Goal: Task Accomplishment & Management: Manage account settings

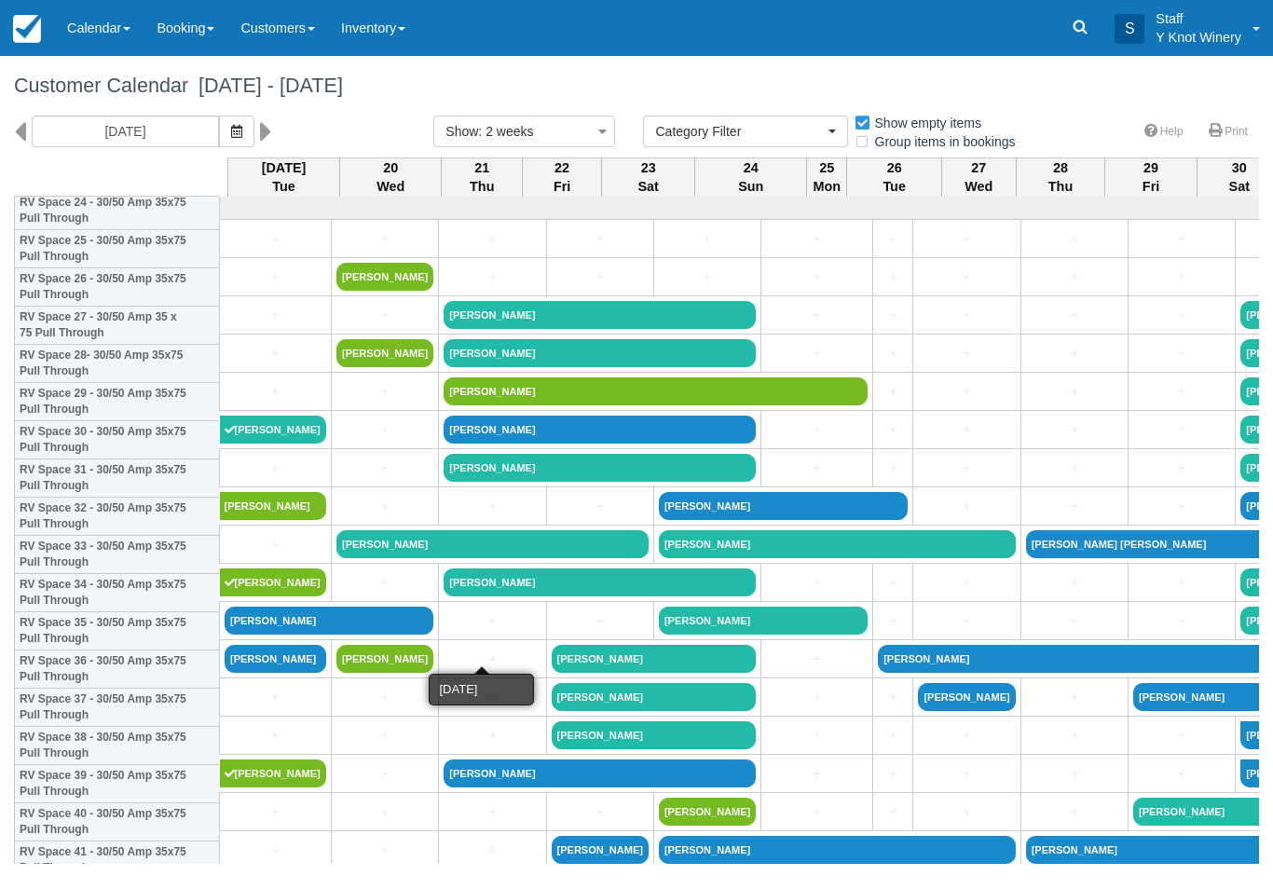
select select
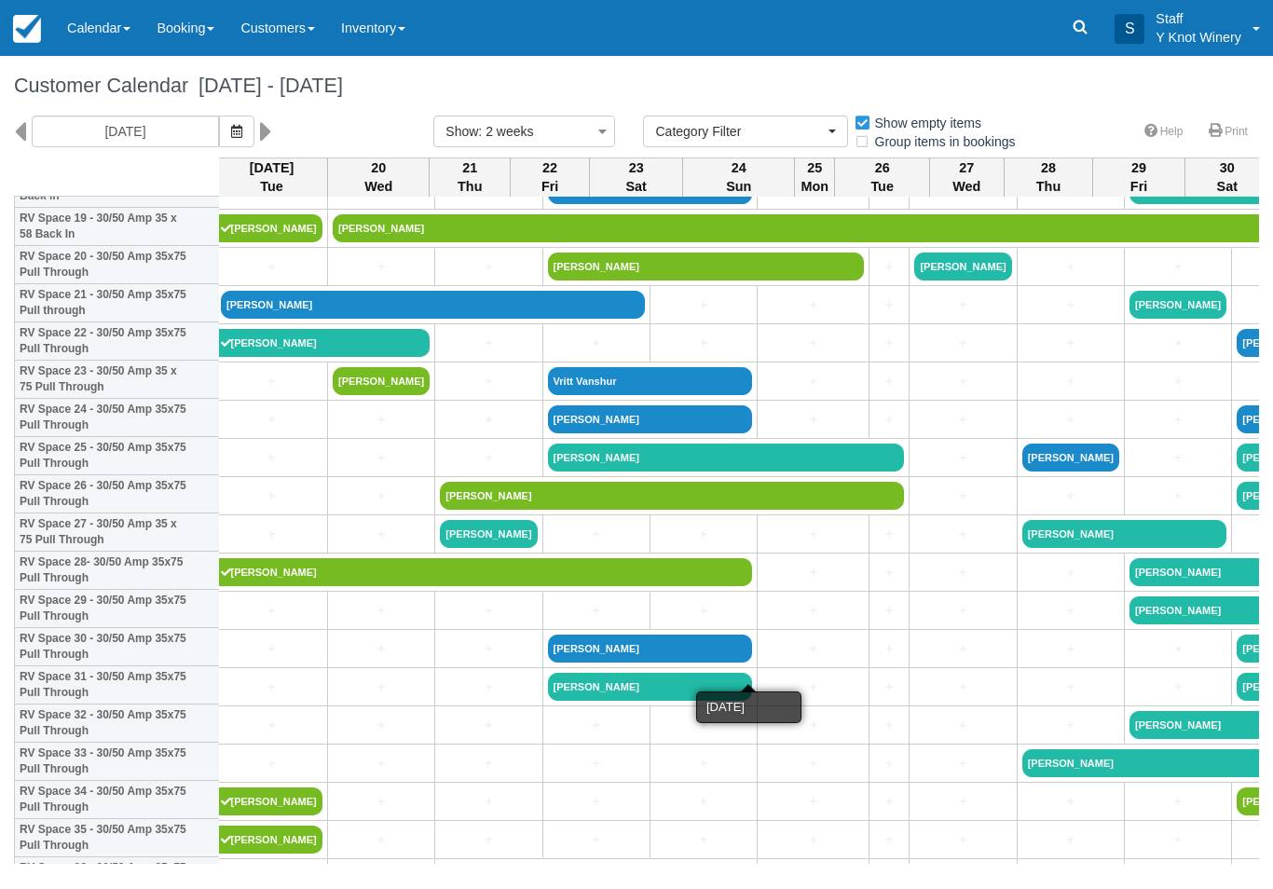
scroll to position [776, 4]
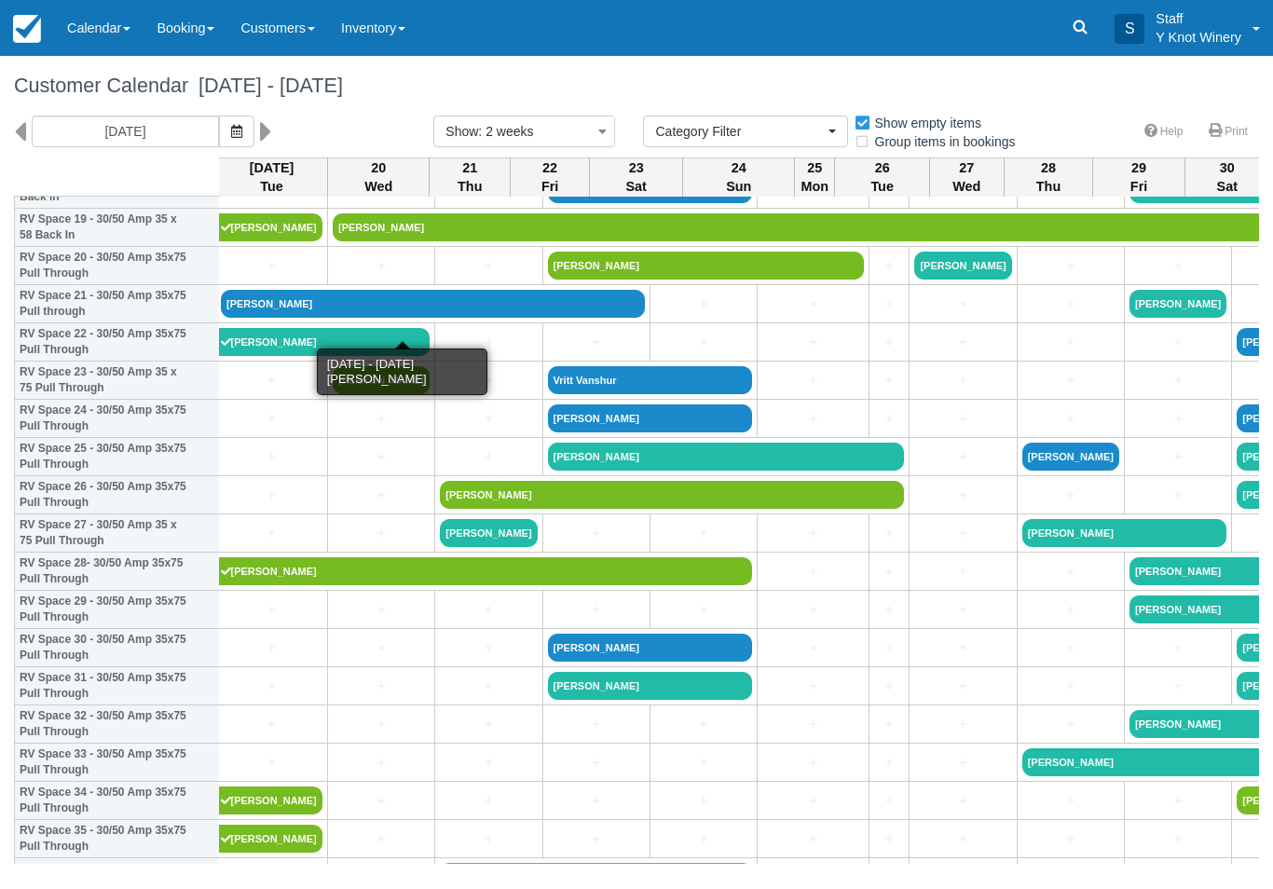
click at [344, 318] on link "[PERSON_NAME]" at bounding box center [433, 304] width 424 height 28
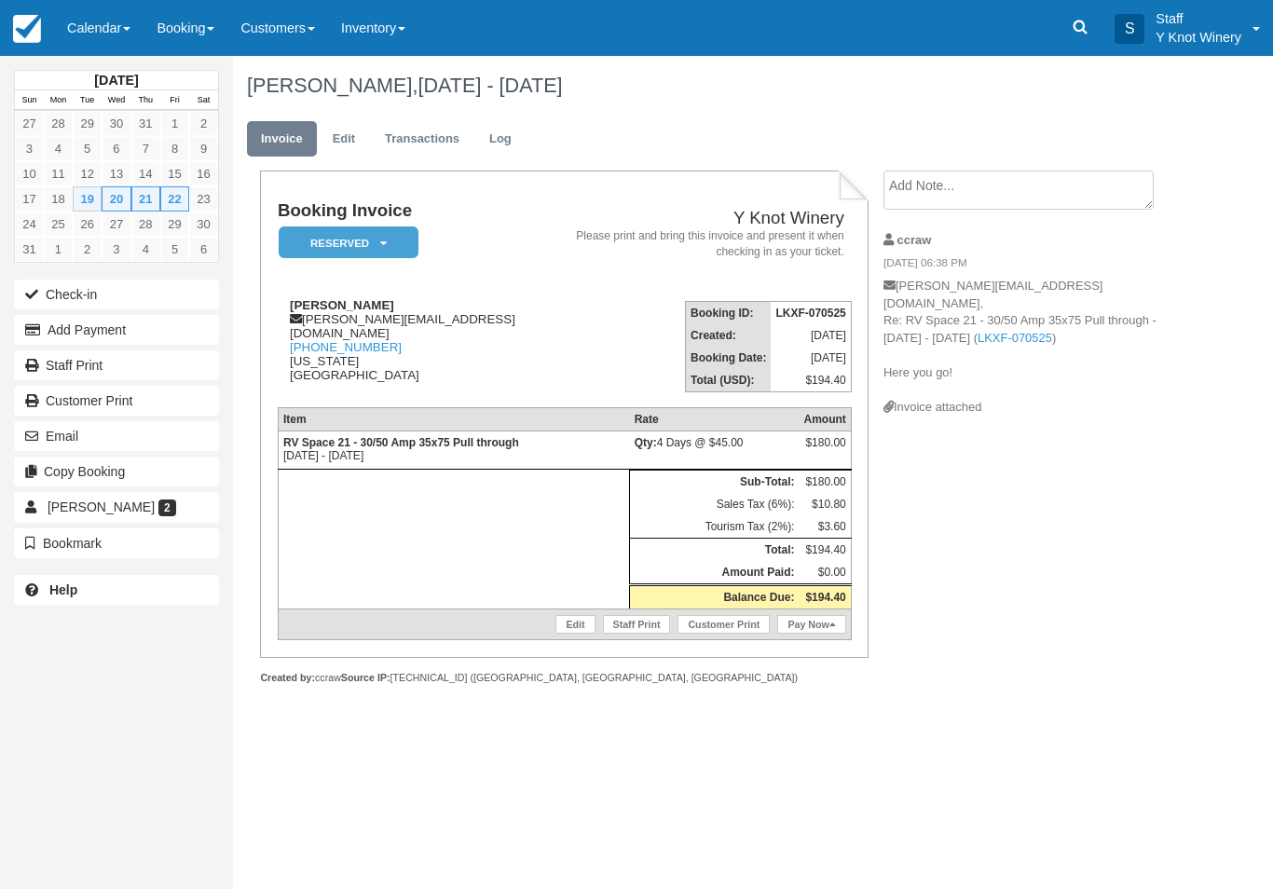
click at [339, 144] on link "Edit" at bounding box center [344, 139] width 50 height 36
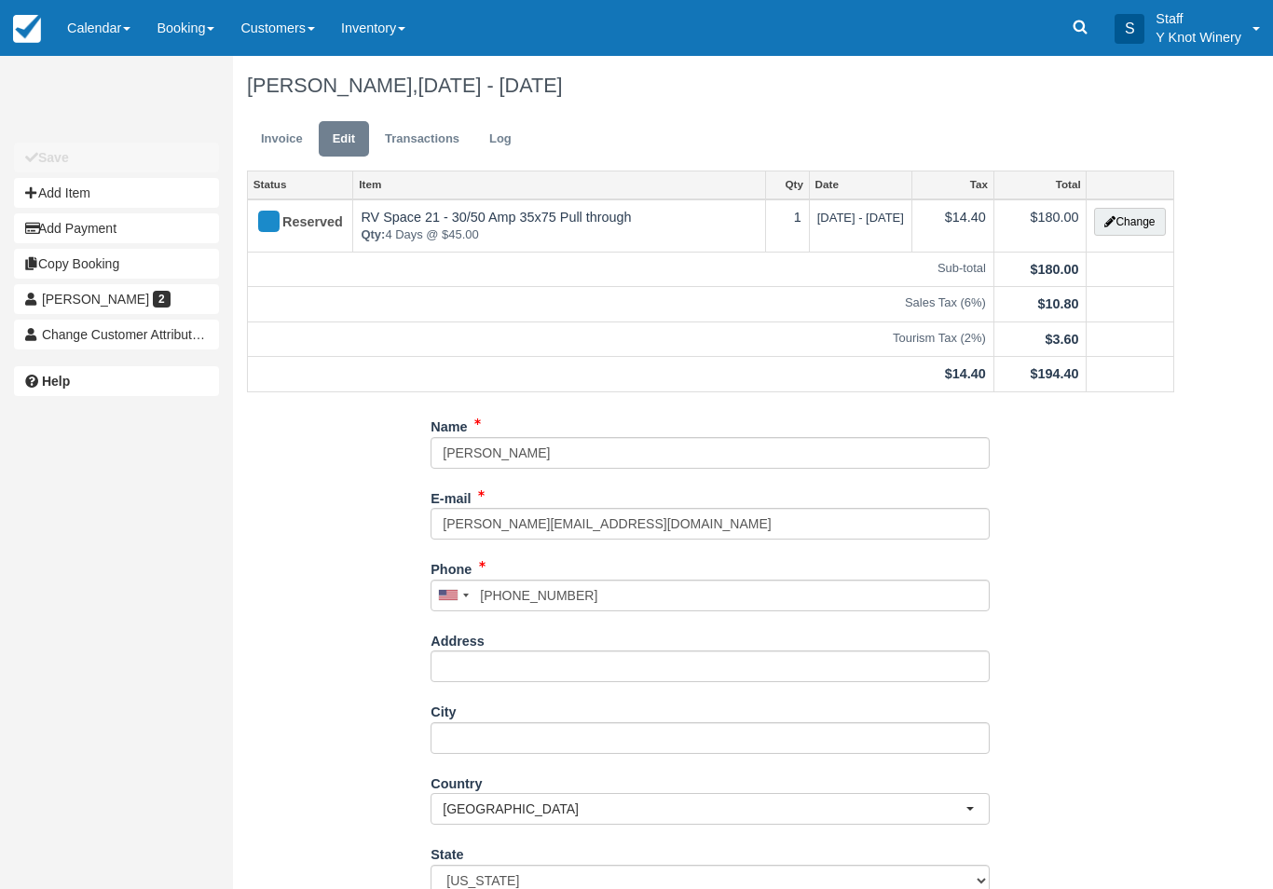
click at [1150, 220] on button "Change" at bounding box center [1129, 222] width 71 height 28
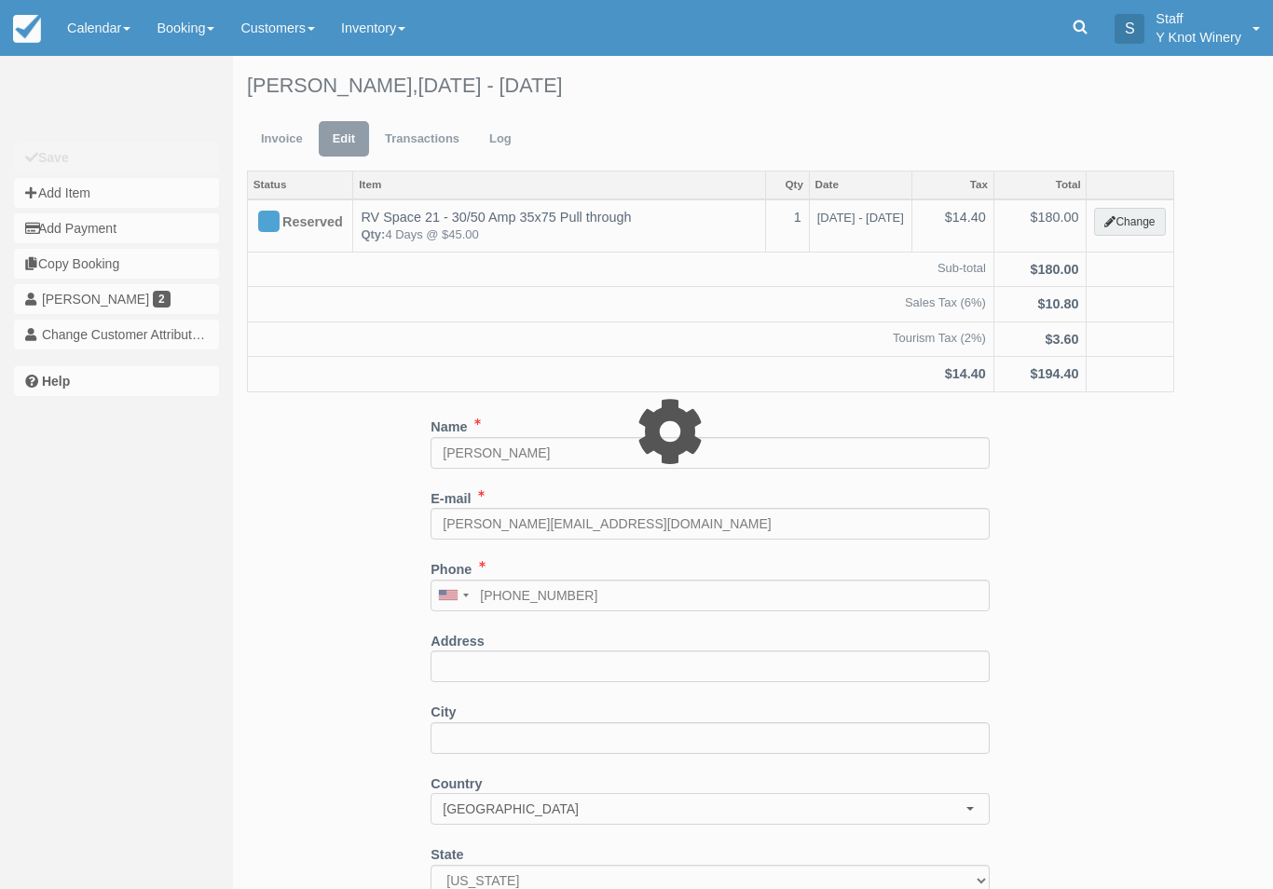
type input "180.00"
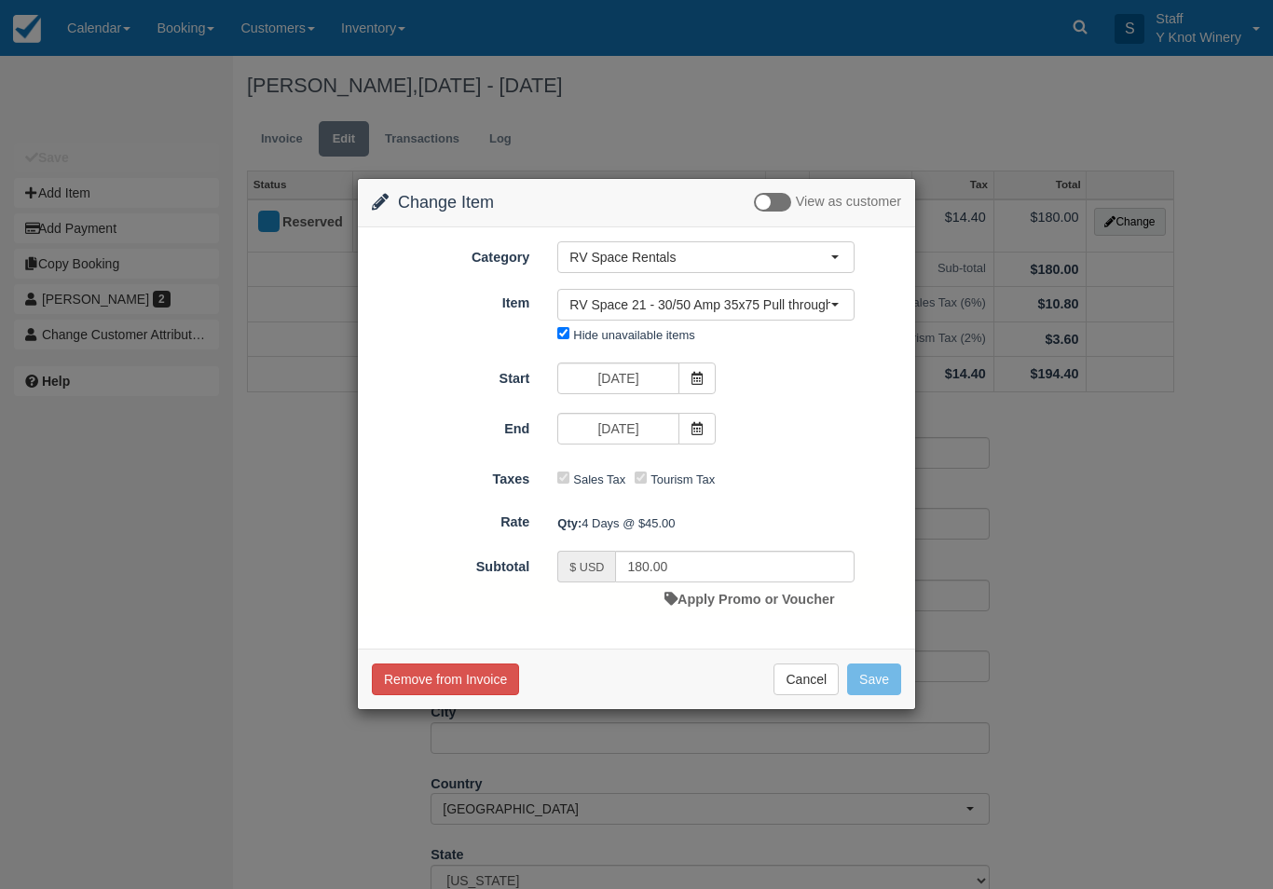
click at [701, 433] on icon at bounding box center [697, 428] width 13 height 13
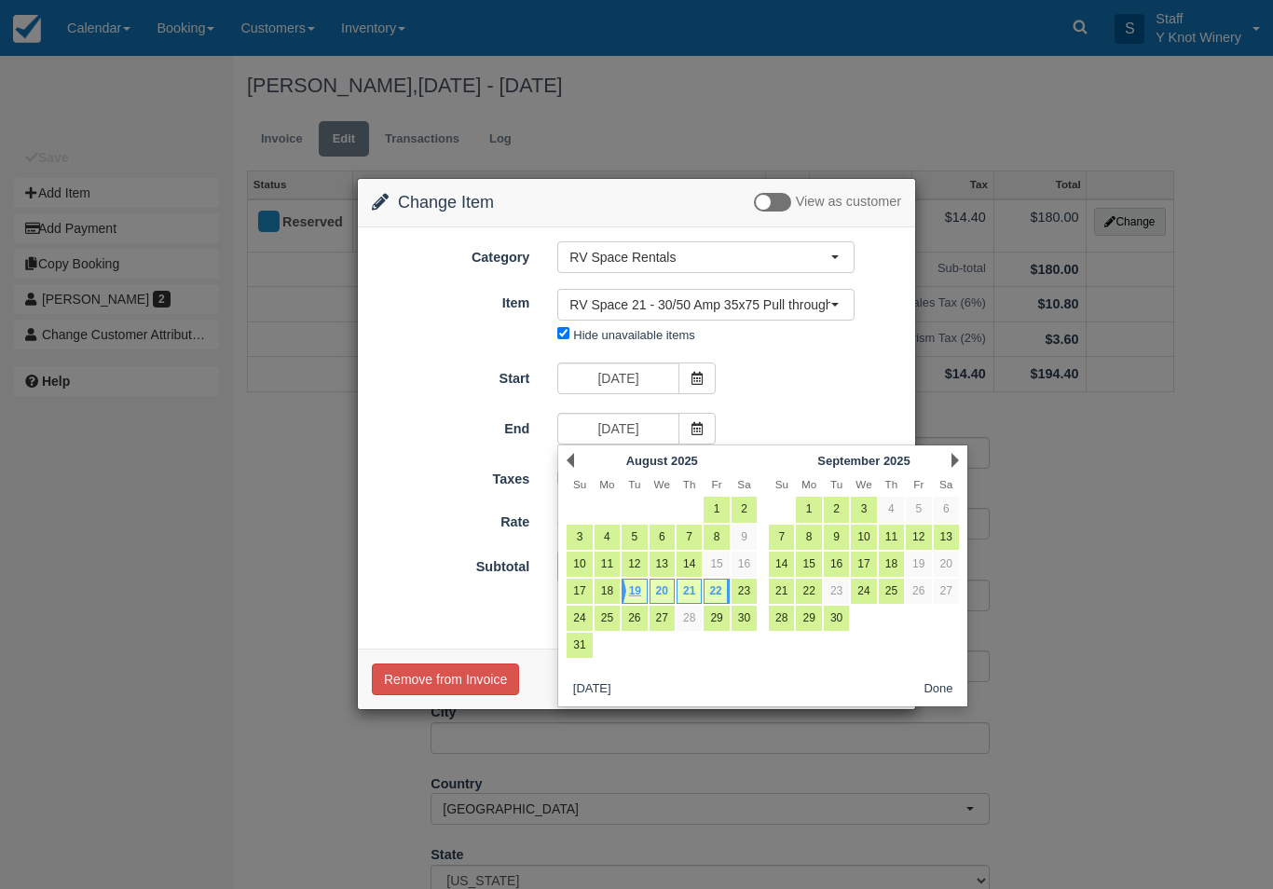
click at [666, 586] on link "20" at bounding box center [662, 591] width 25 height 25
type input "08/20/25"
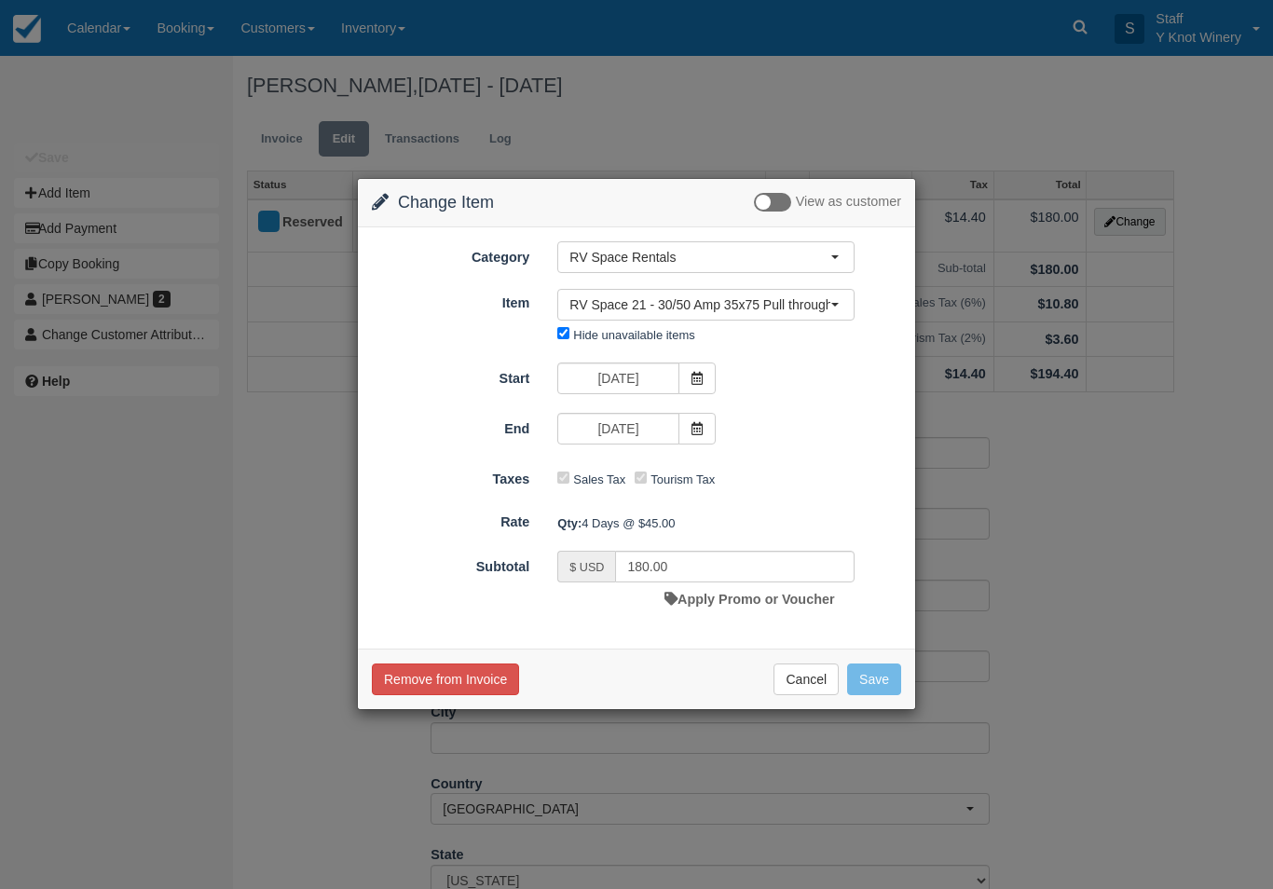
type input "90.00"
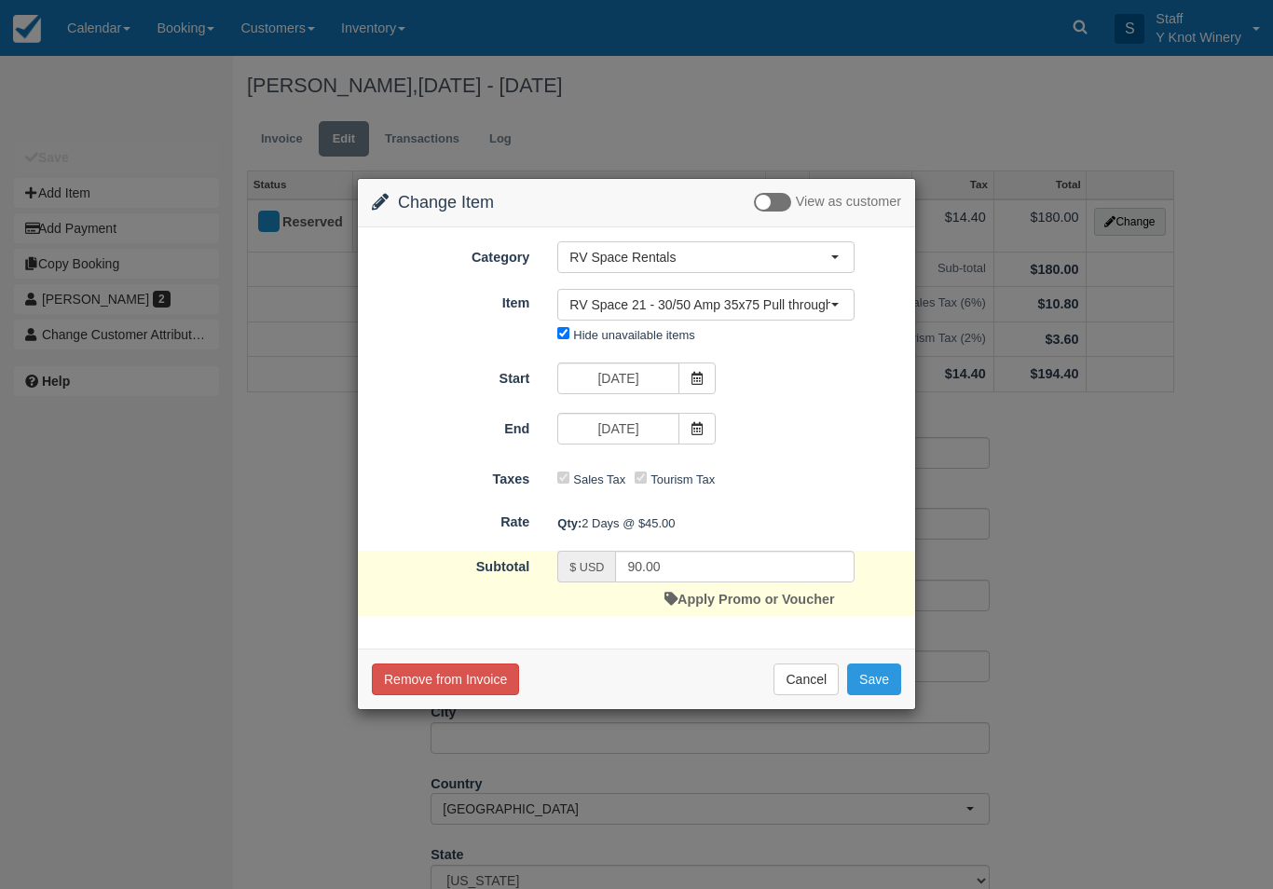
click at [872, 680] on button "Save" at bounding box center [874, 680] width 54 height 32
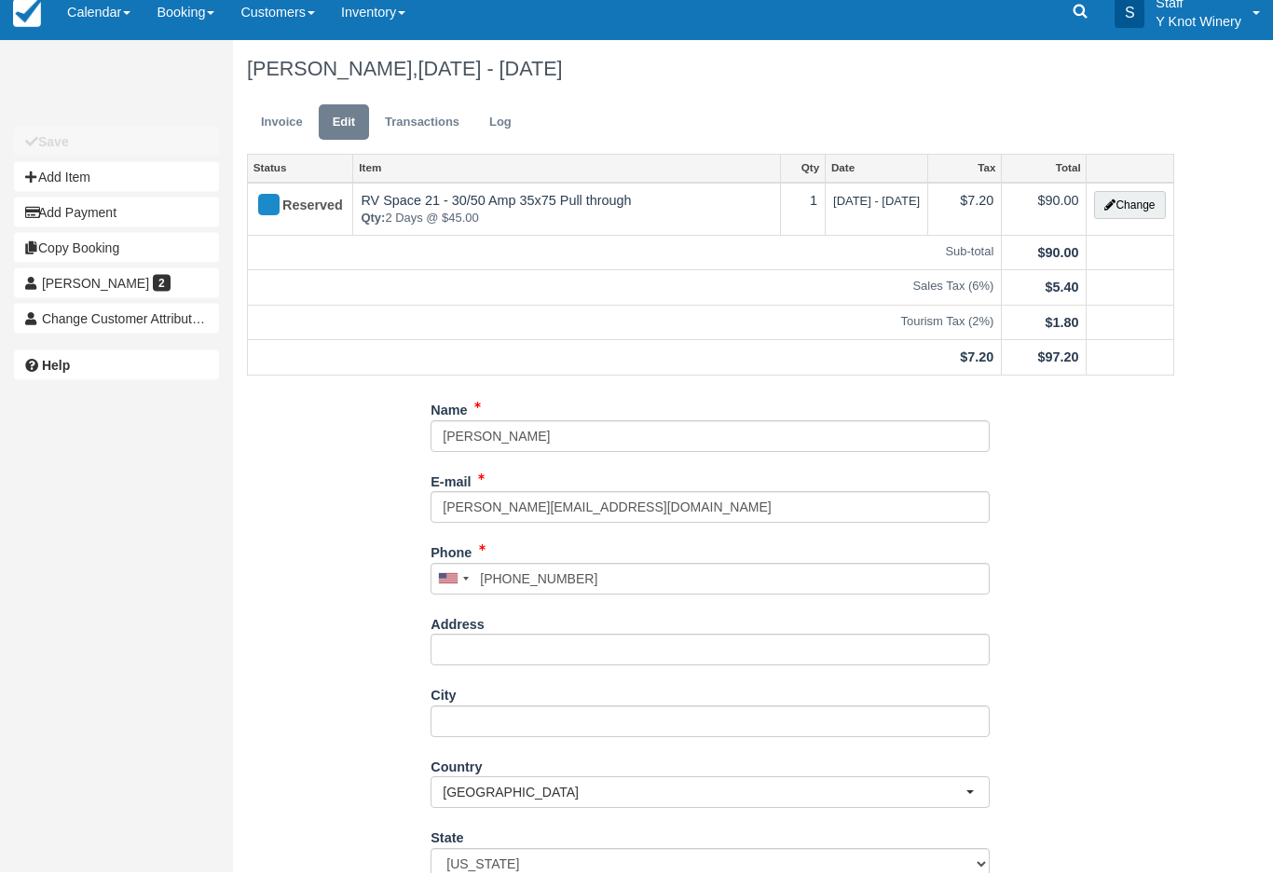
scroll to position [18, 0]
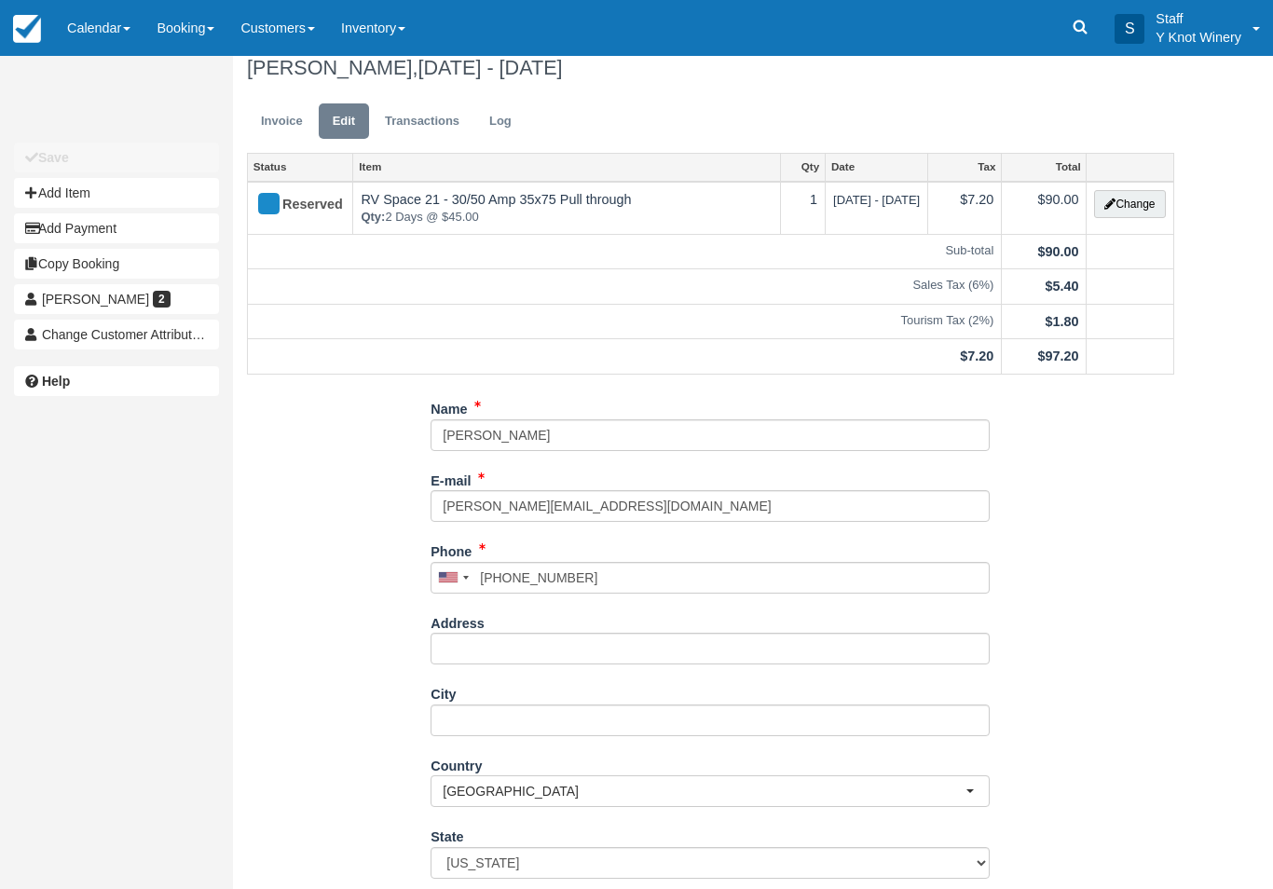
click at [1125, 200] on button "Change" at bounding box center [1129, 204] width 71 height 28
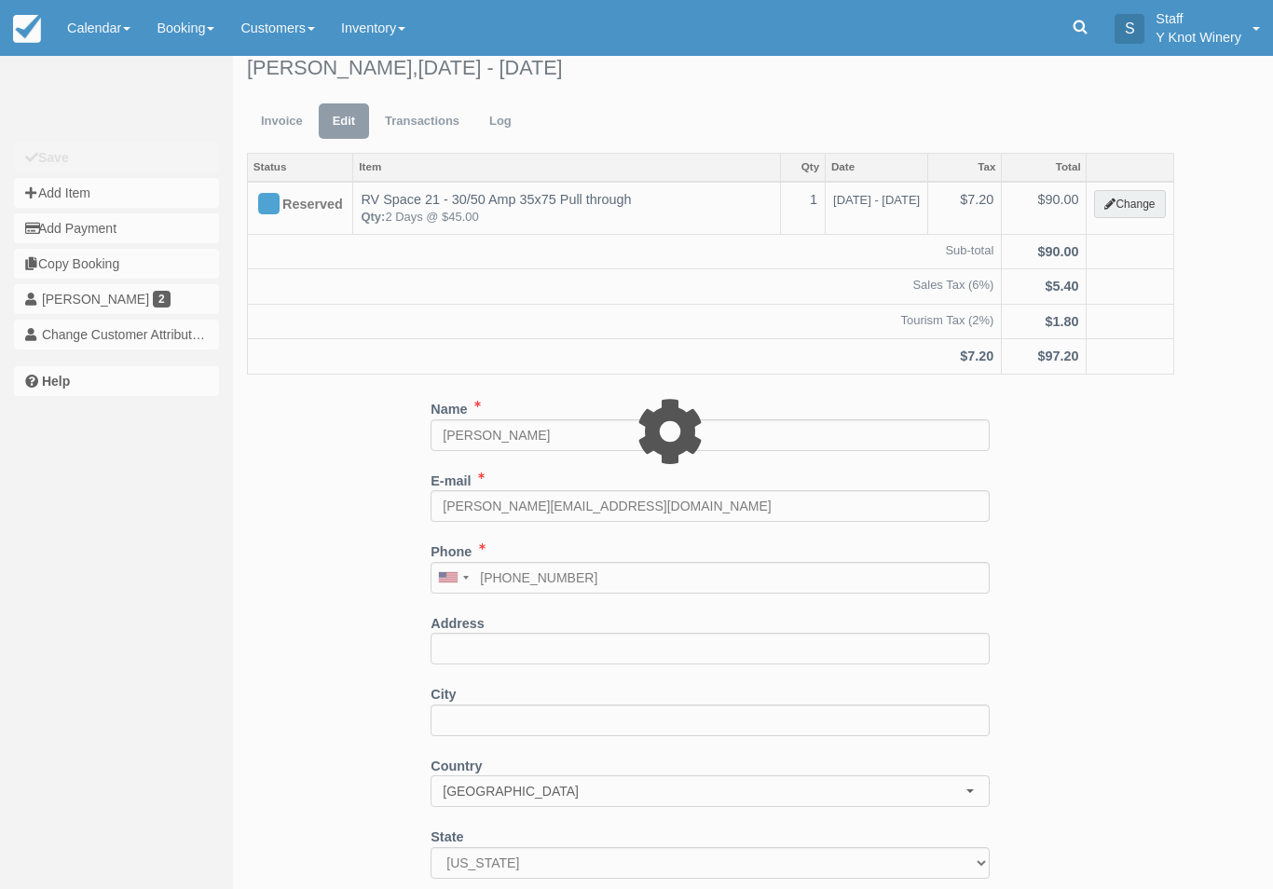
type input "90.00"
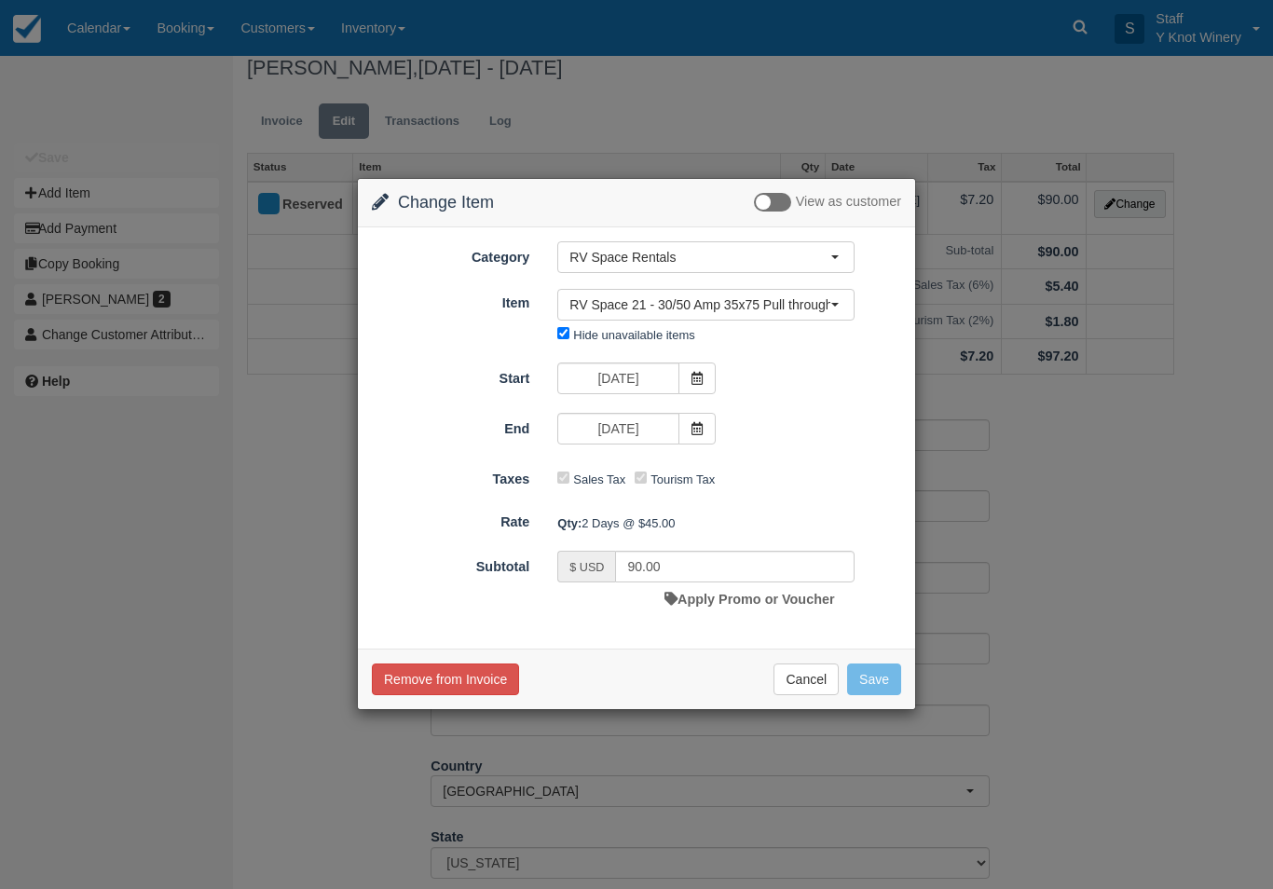
click at [687, 429] on span at bounding box center [697, 429] width 37 height 32
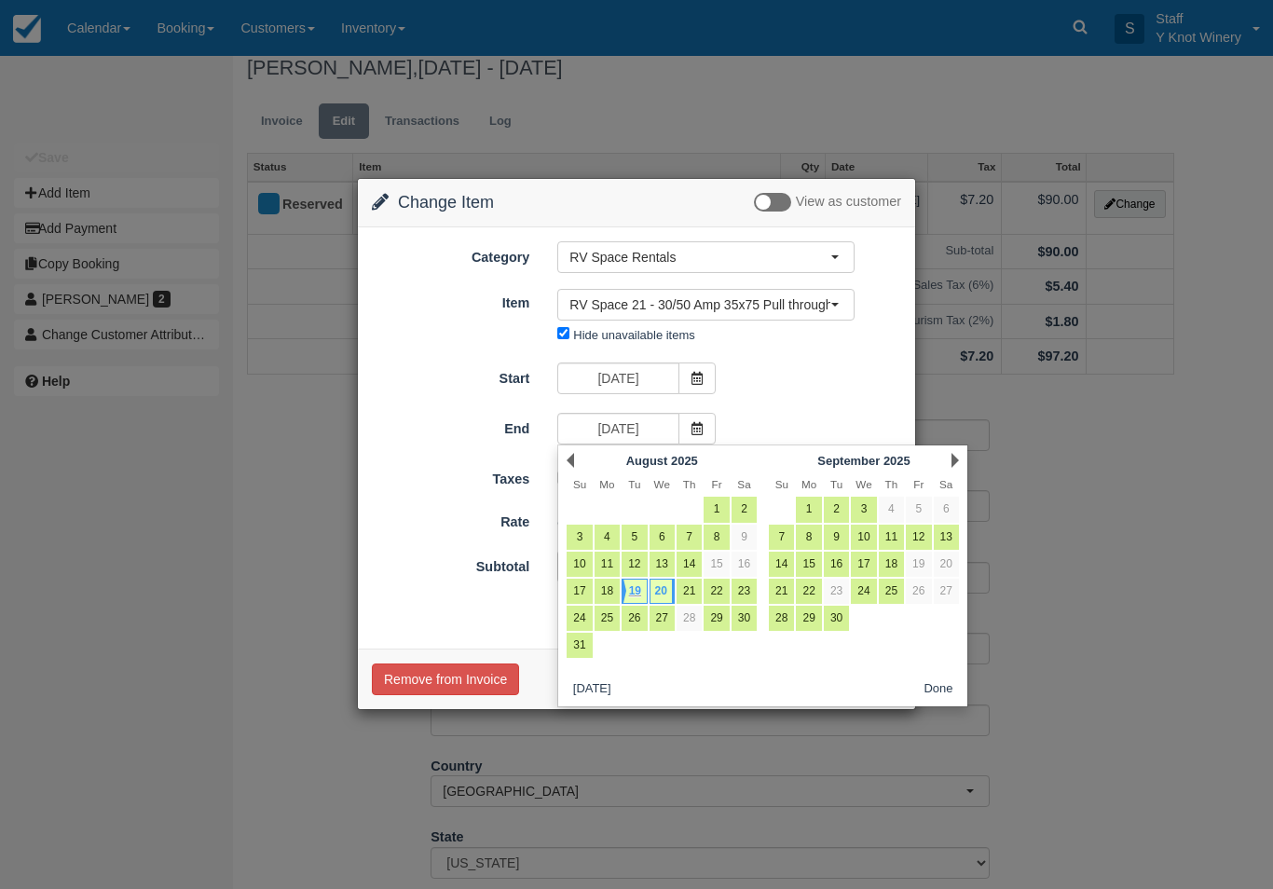
click at [1206, 562] on div "Change Item Add Item View as customer Category RV Space Rentals RV Space Rental…" at bounding box center [636, 444] width 1273 height 889
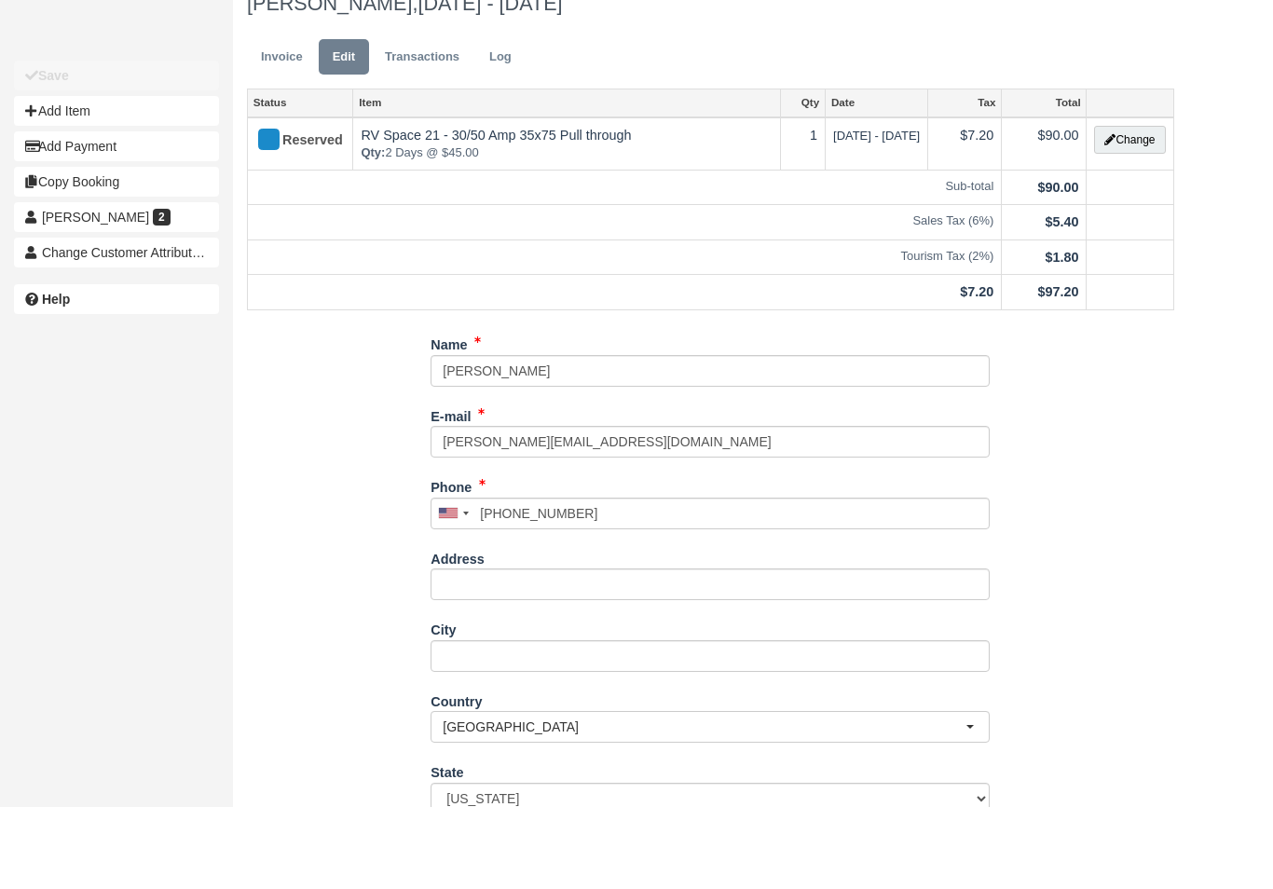
scroll to position [103, 0]
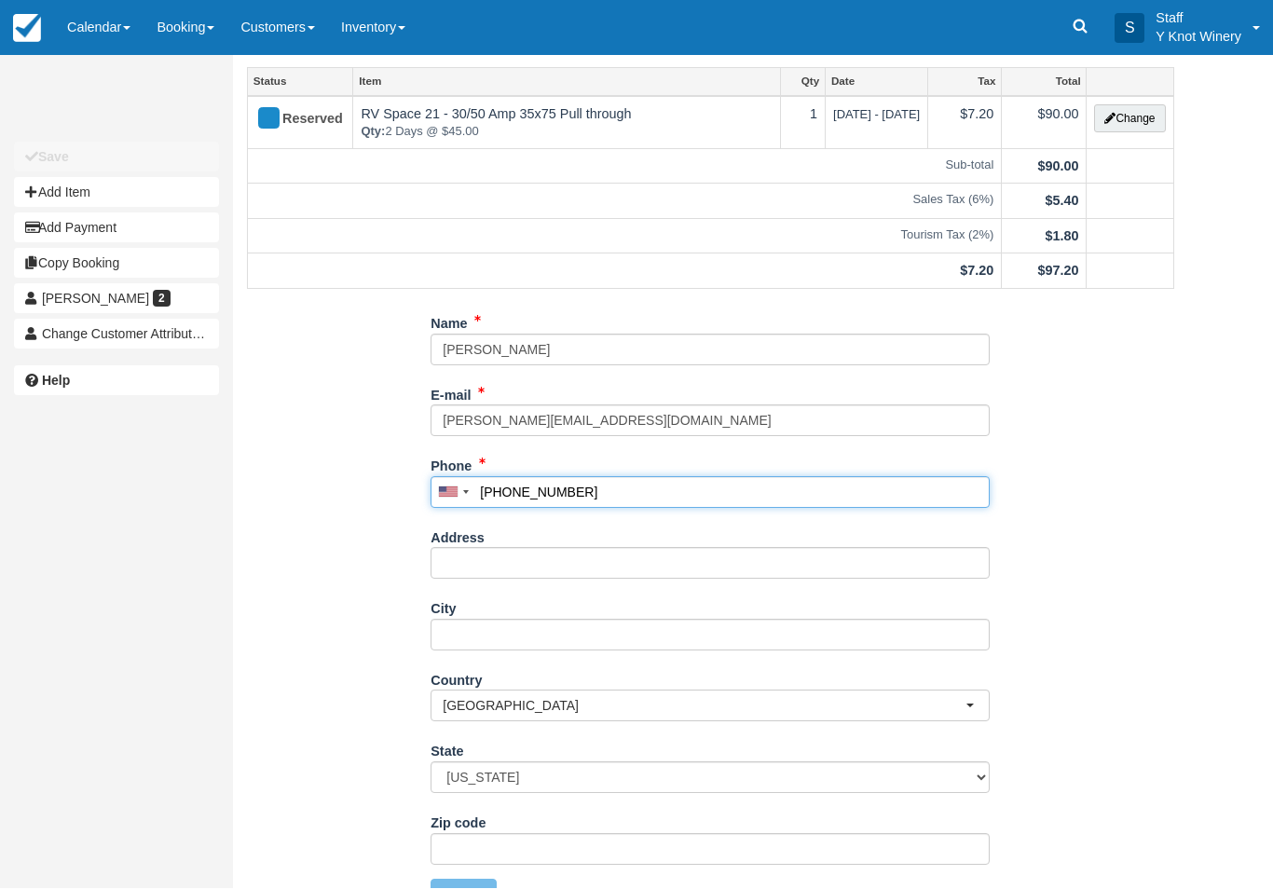
click at [641, 491] on input "(206) 604-6831" at bounding box center [710, 493] width 559 height 32
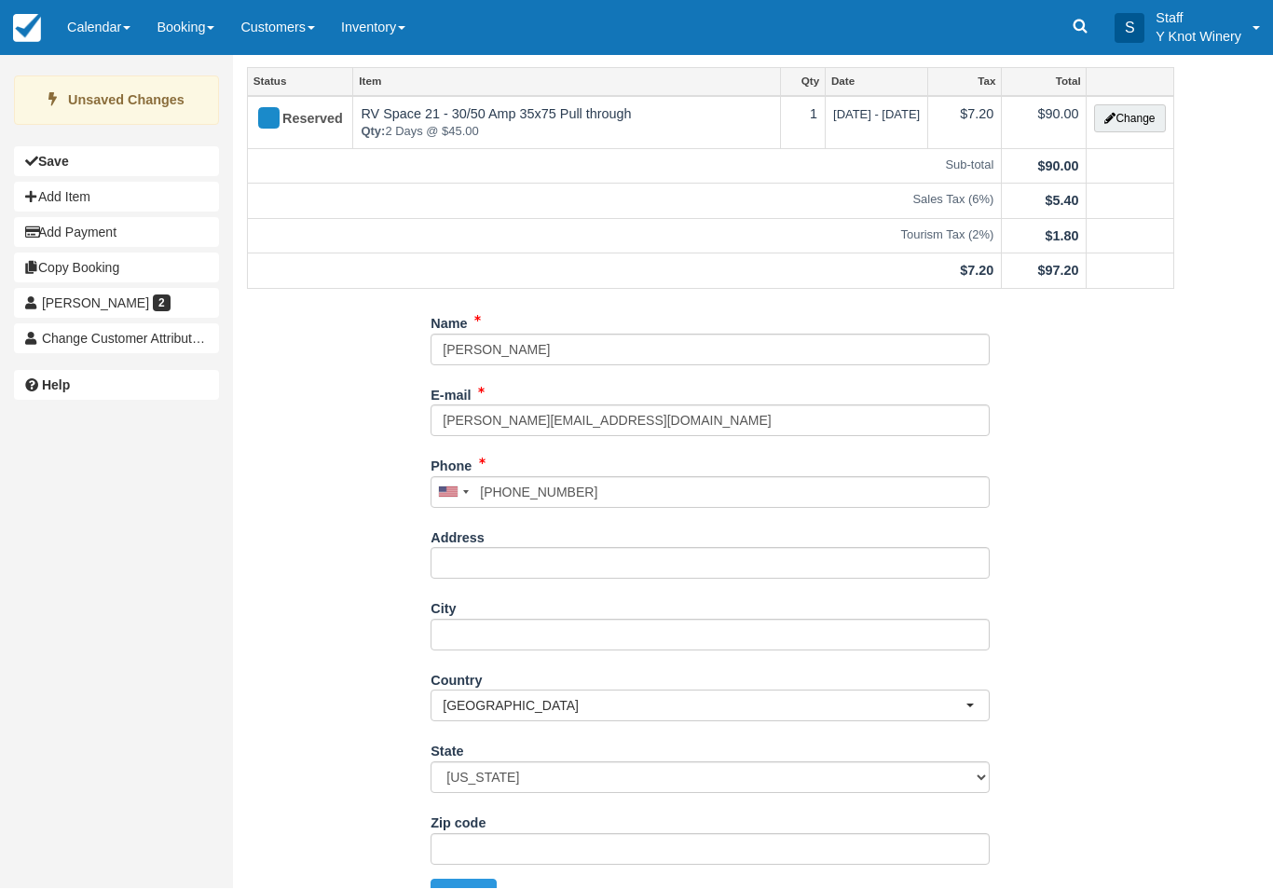
click at [474, 888] on button "Update" at bounding box center [464, 896] width 66 height 32
type input "+12066046831"
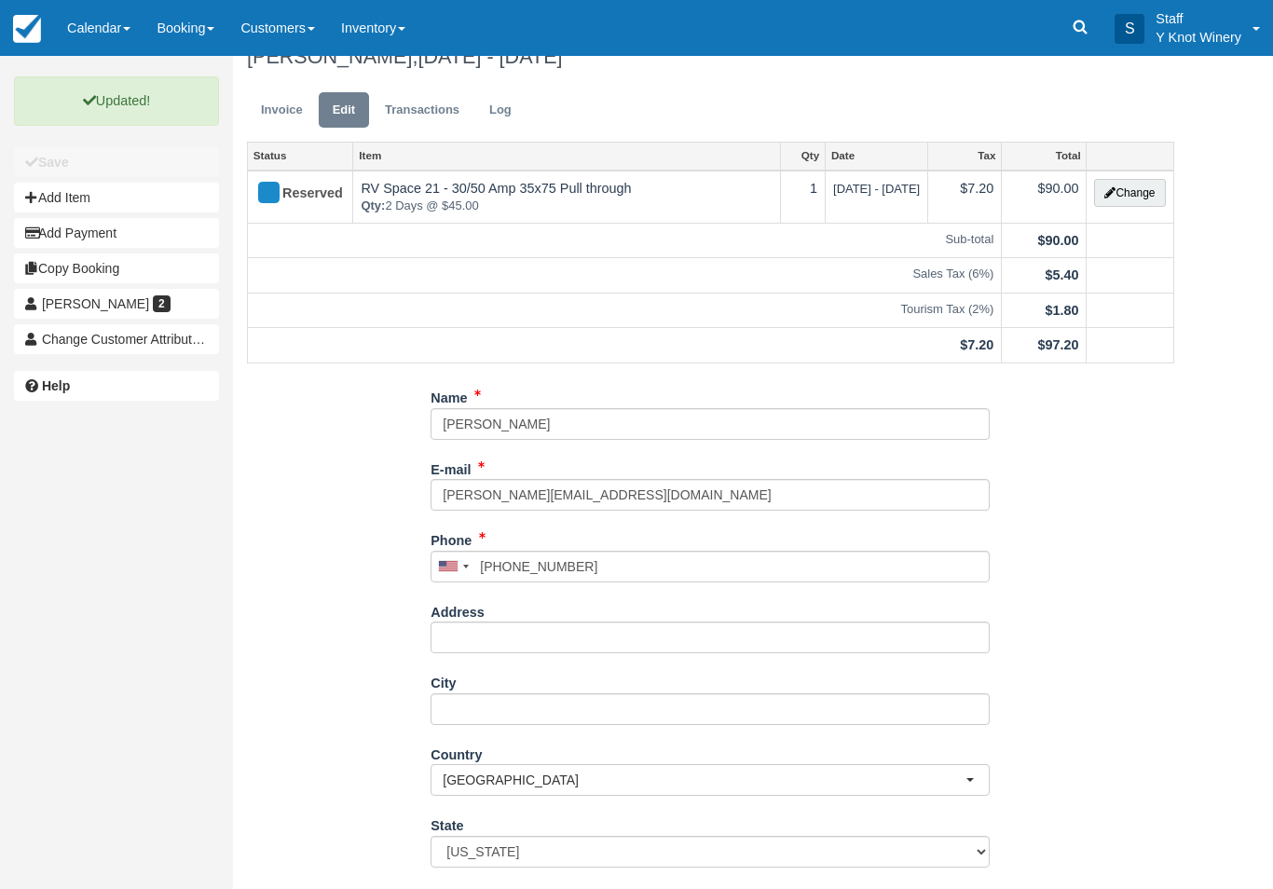
scroll to position [0, 0]
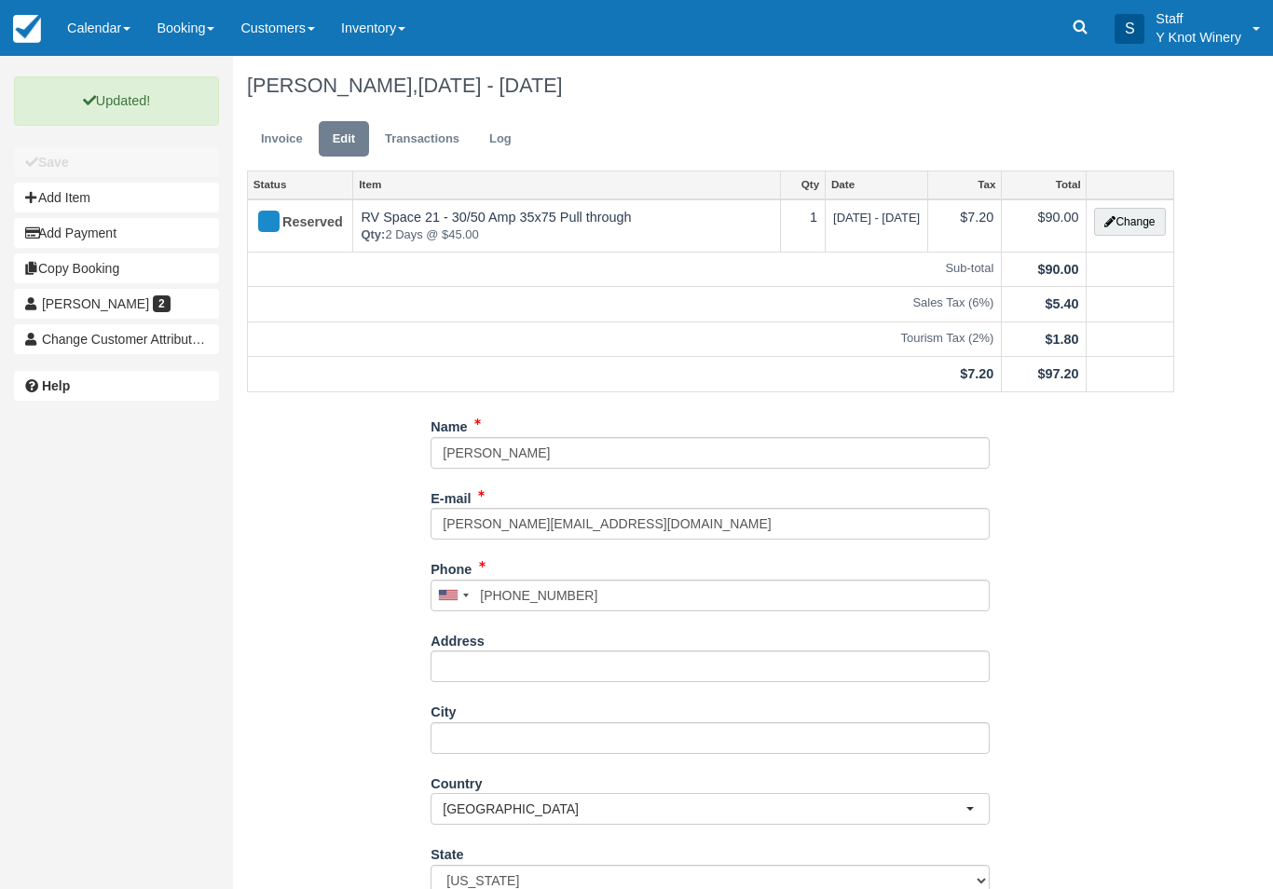
click at [1130, 218] on button "Change" at bounding box center [1129, 222] width 71 height 28
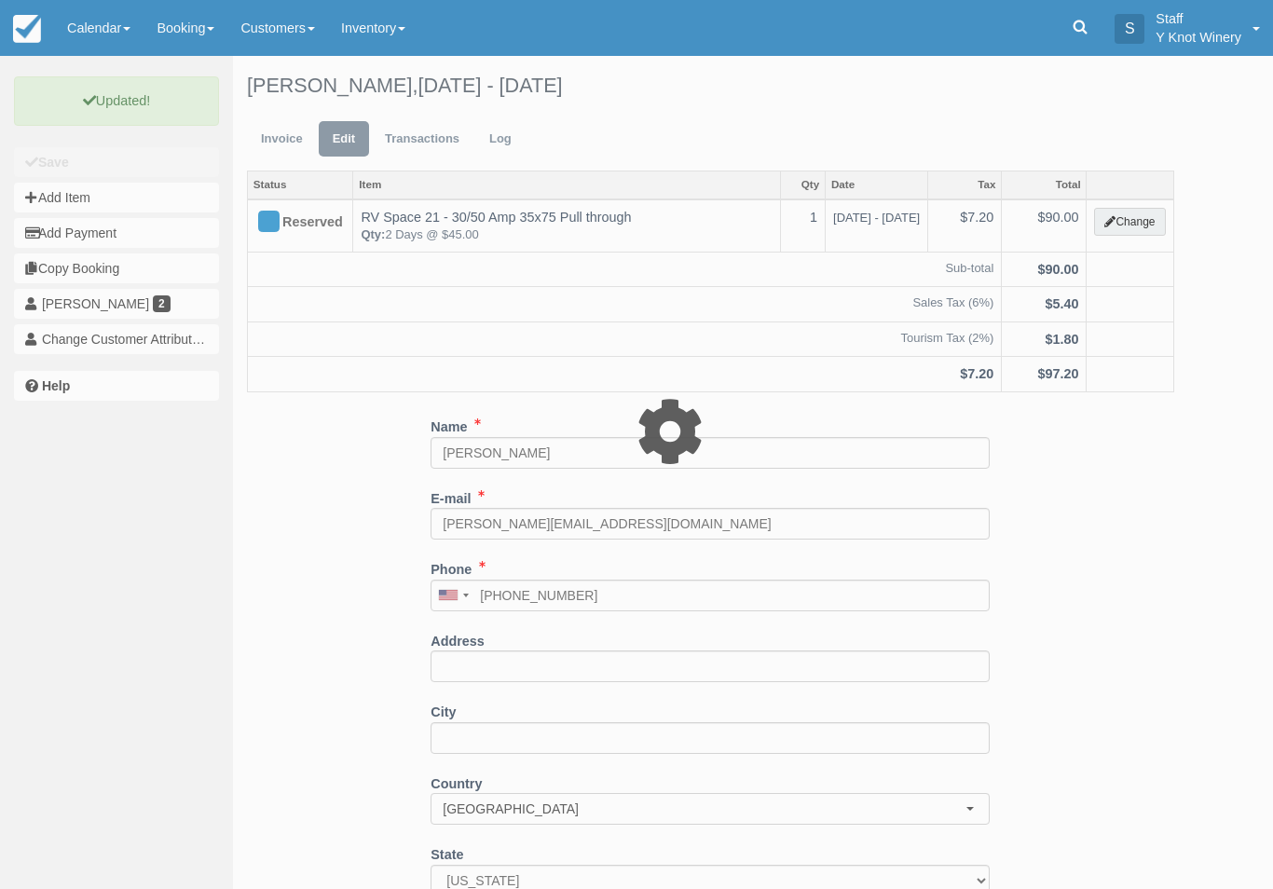
type input "0.00"
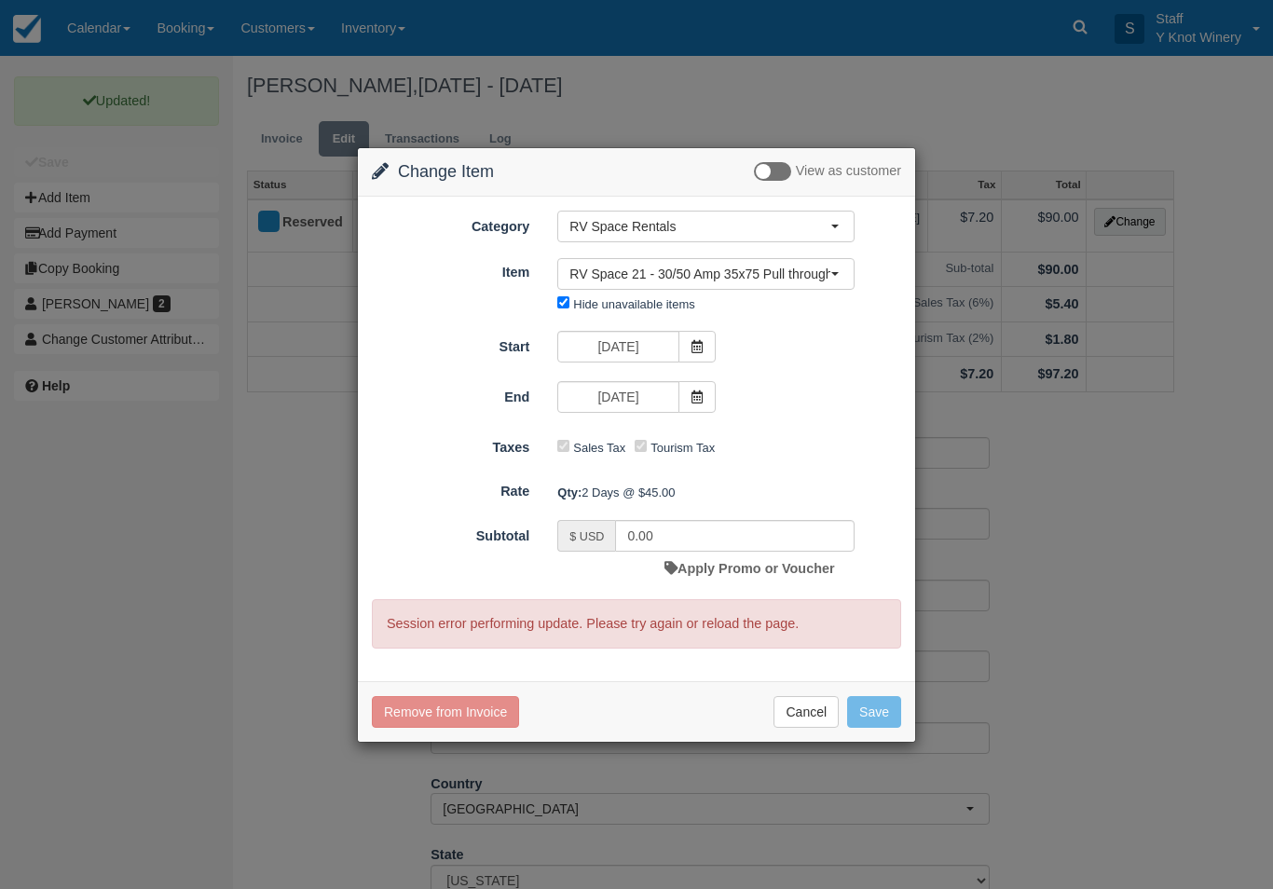
click at [110, 37] on div "Change Item Add Item View as customer Category RV Space Rentals RV Space Rental…" at bounding box center [636, 444] width 1273 height 889
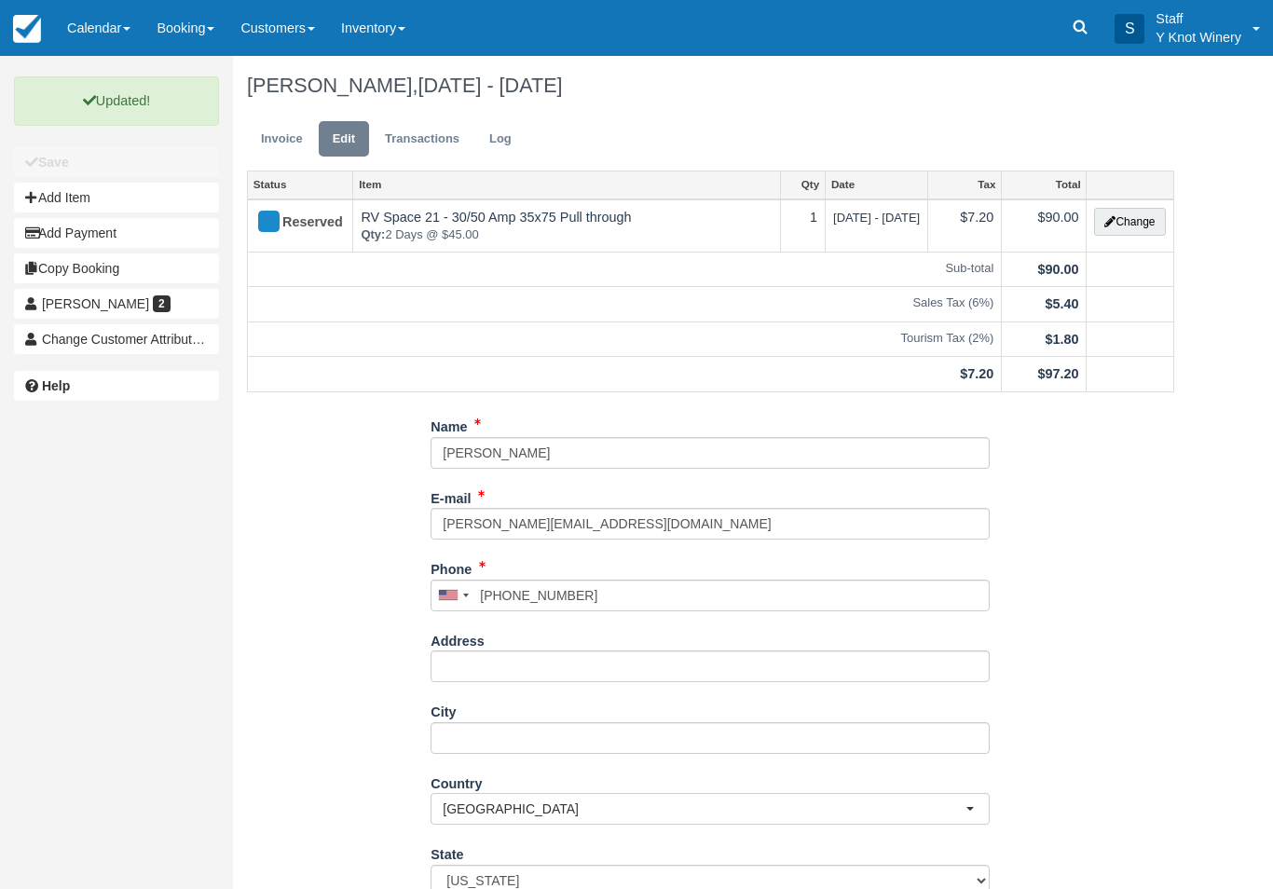
click at [130, 27] on span at bounding box center [126, 29] width 7 height 4
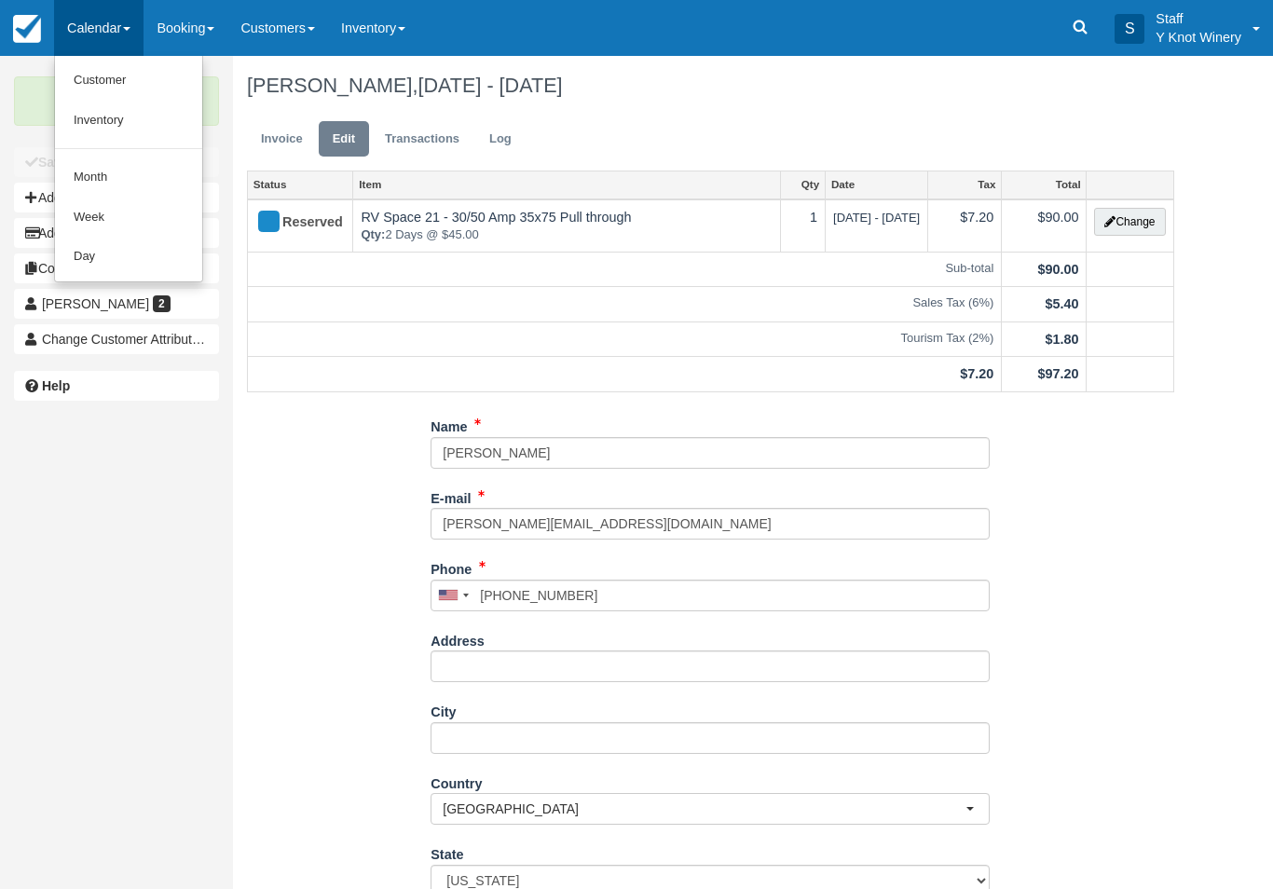
click at [117, 89] on link "Customer" at bounding box center [128, 81] width 147 height 40
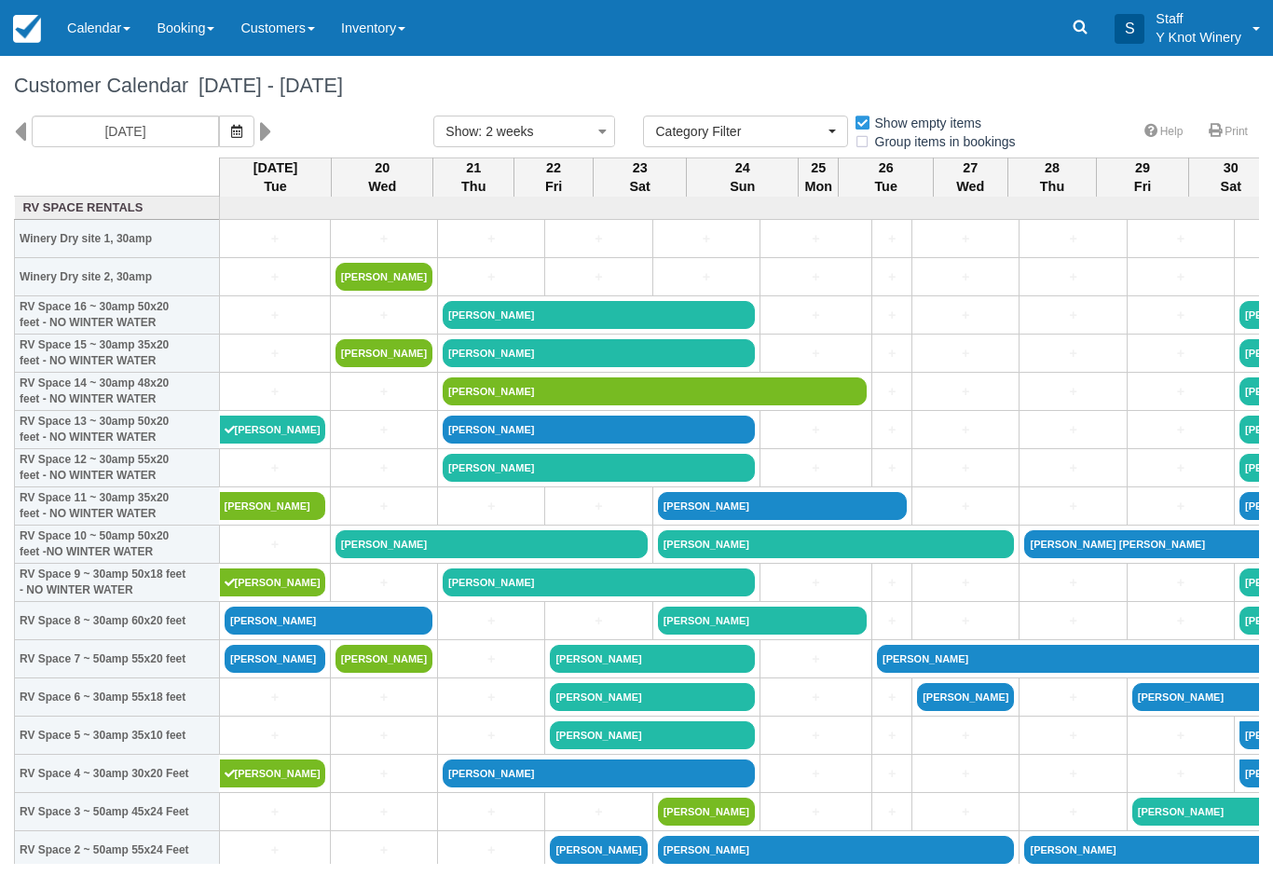
select select
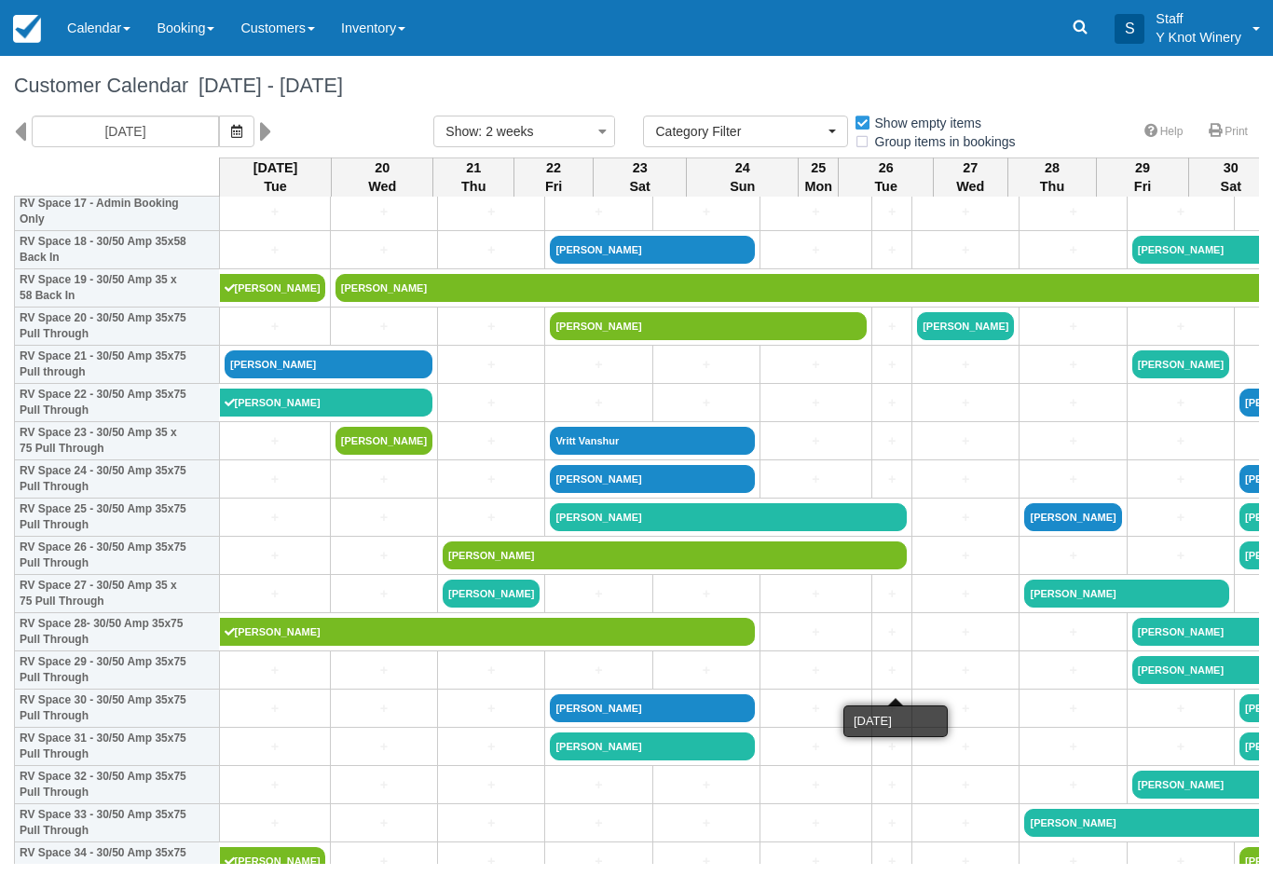
scroll to position [714, 0]
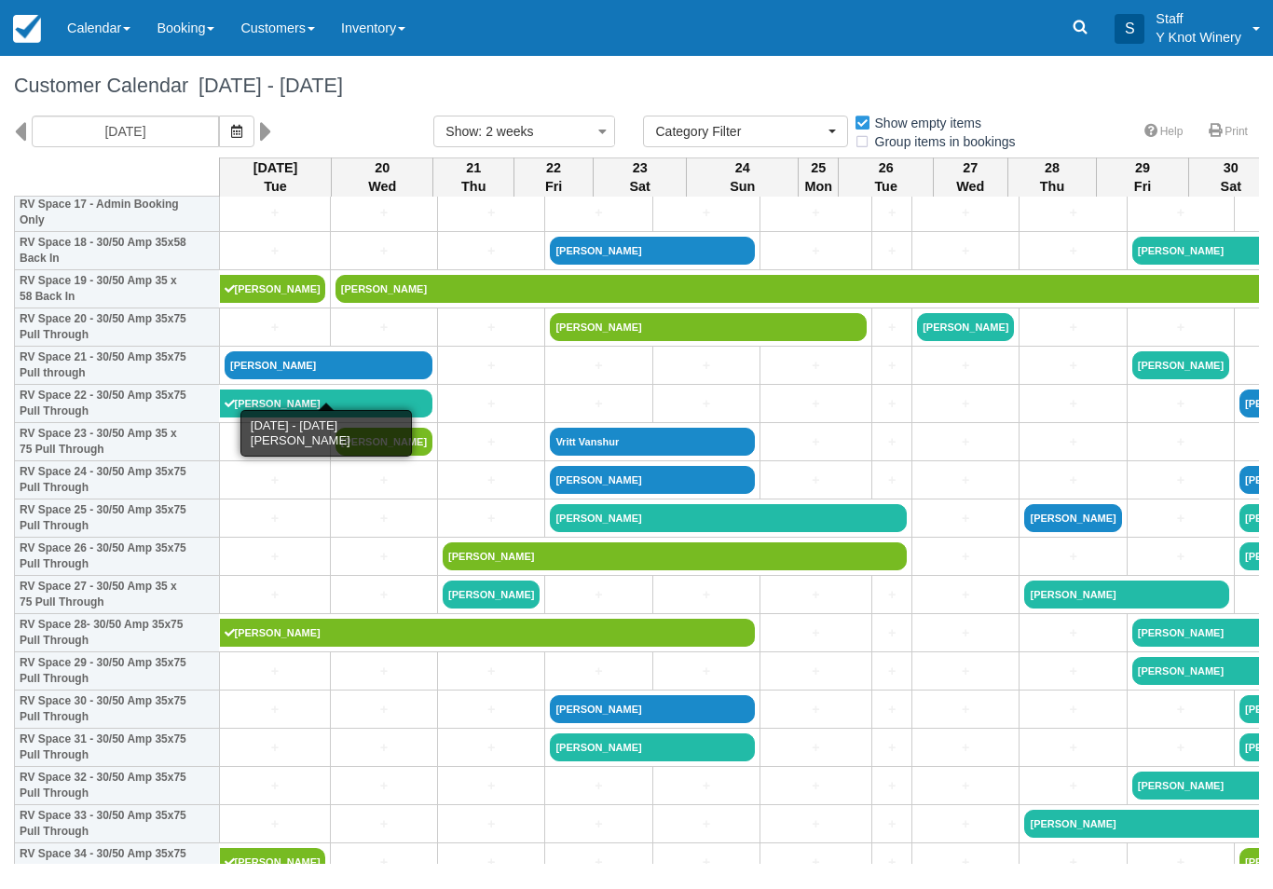
click at [338, 371] on link "[PERSON_NAME]" at bounding box center [329, 365] width 208 height 28
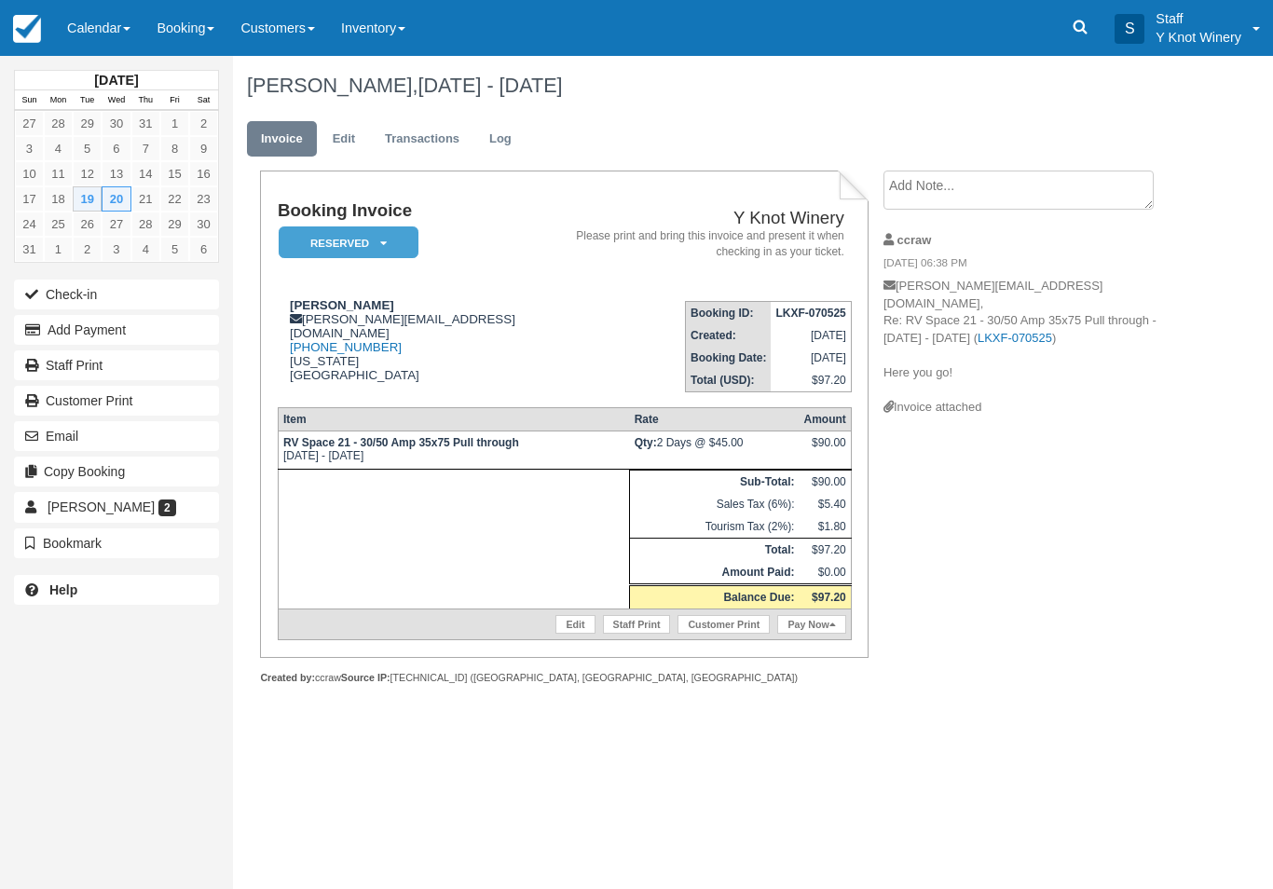
click at [337, 140] on link "Edit" at bounding box center [344, 139] width 50 height 36
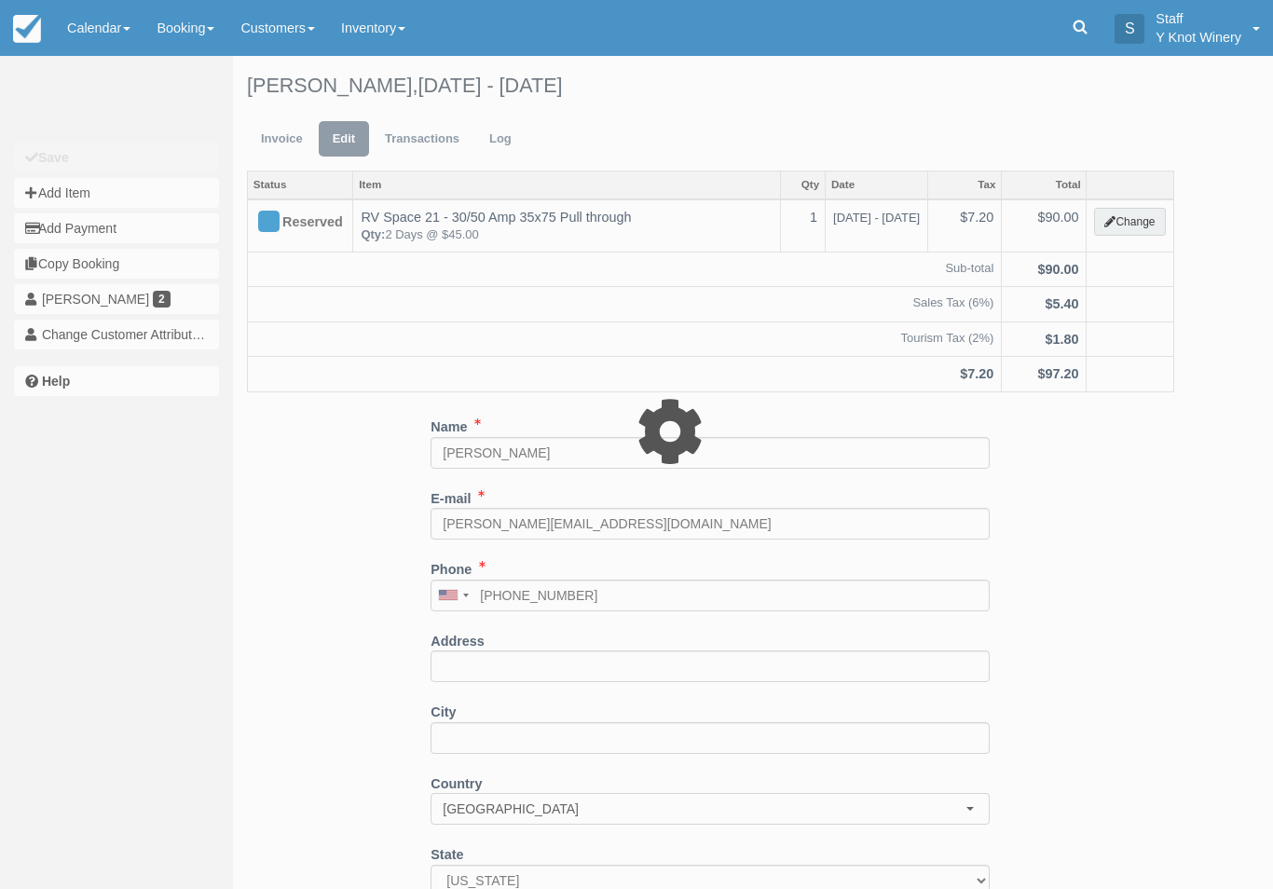
type input "90.00"
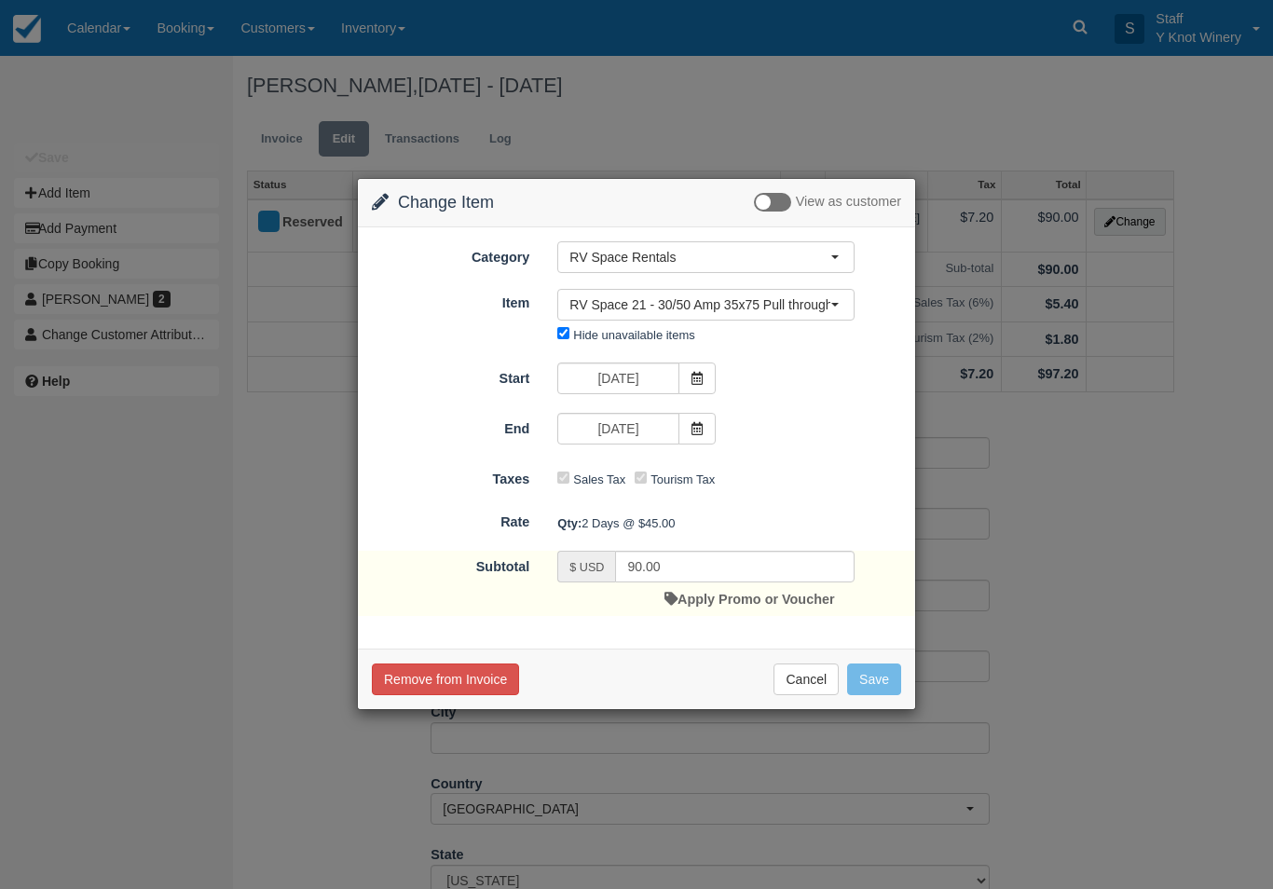
click at [850, 301] on button "RV Space 21 - 30/50 Amp 35x75 Pull through" at bounding box center [705, 305] width 297 height 32
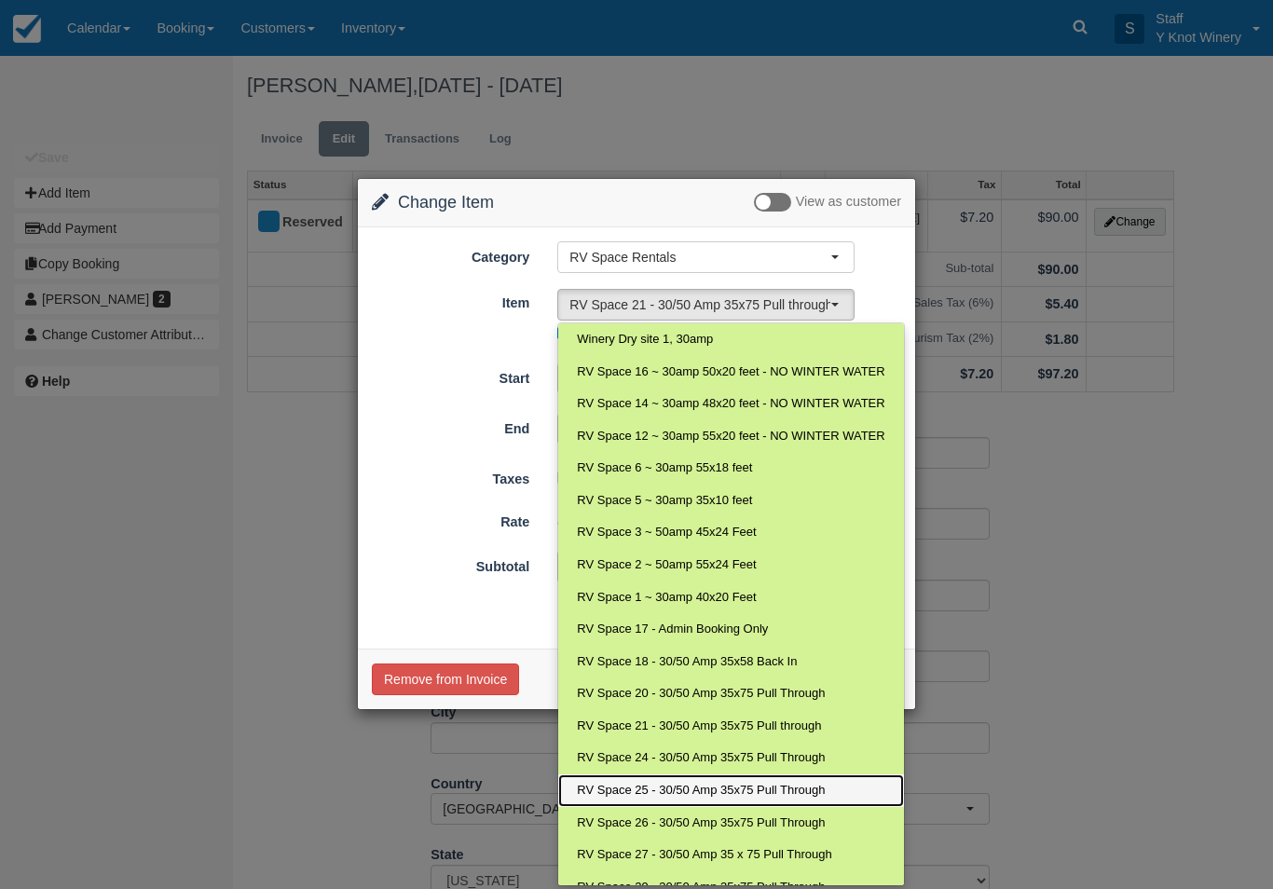
click at [792, 775] on link "RV Space 25 - 30/50 Amp 35x75 Pull Through" at bounding box center [730, 791] width 345 height 33
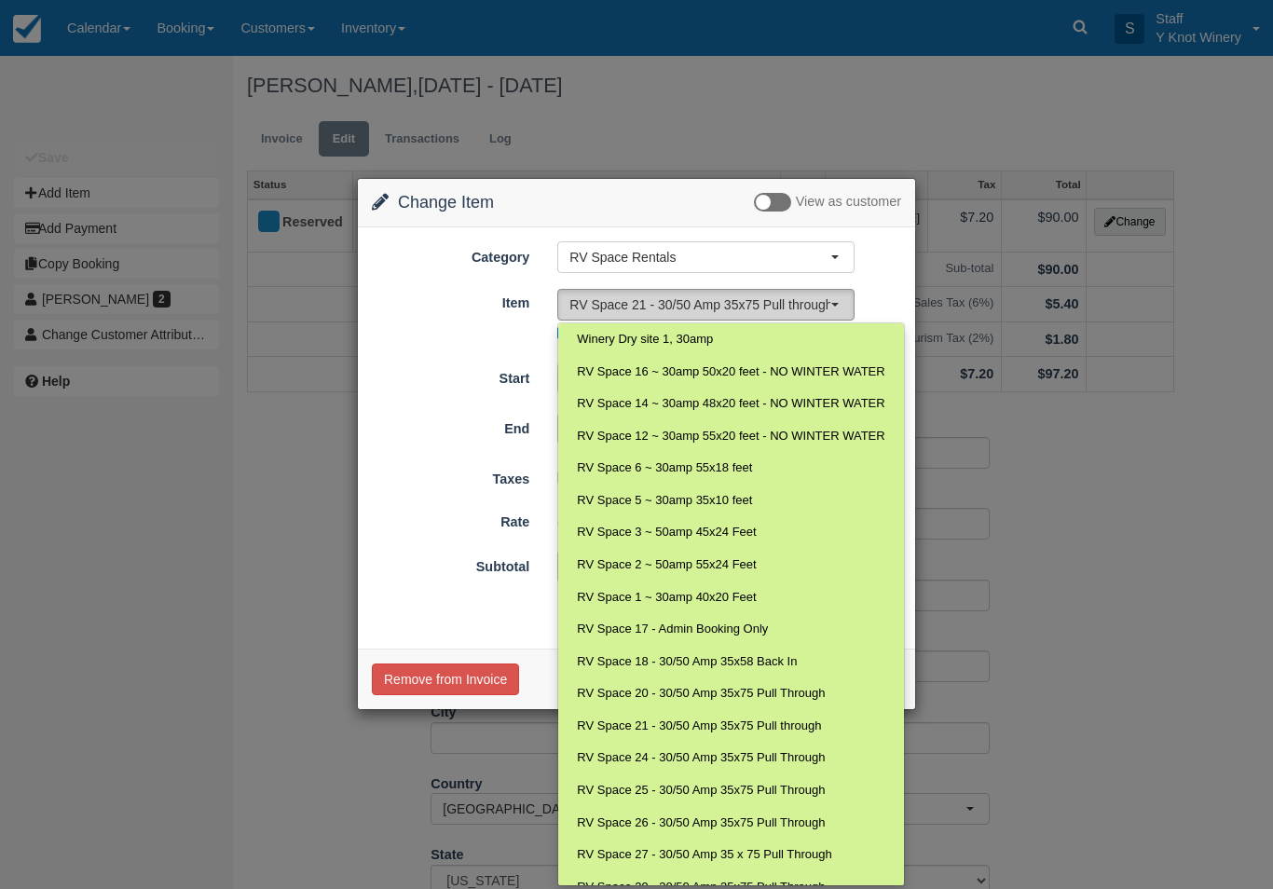
select select "77"
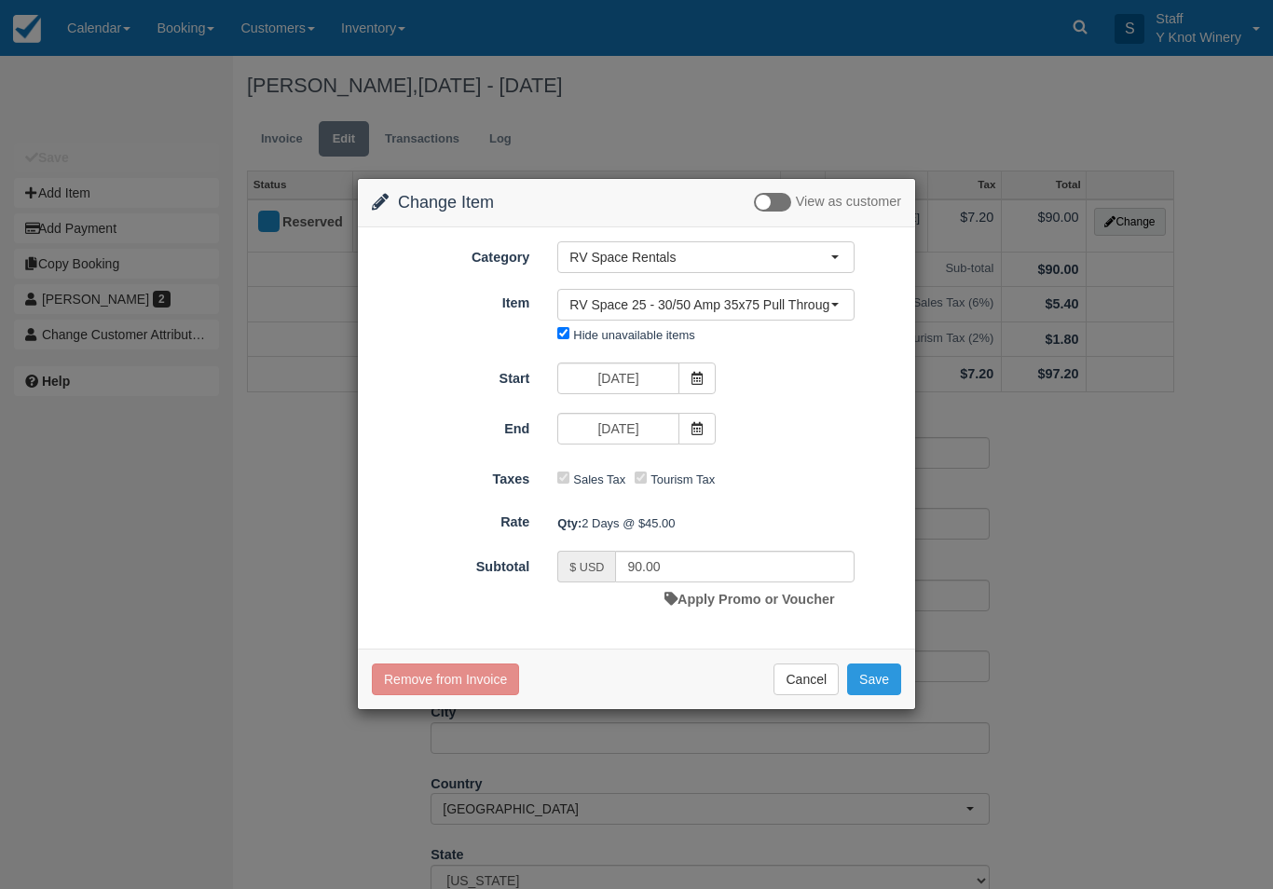
click at [893, 679] on button "Save" at bounding box center [874, 680] width 54 height 32
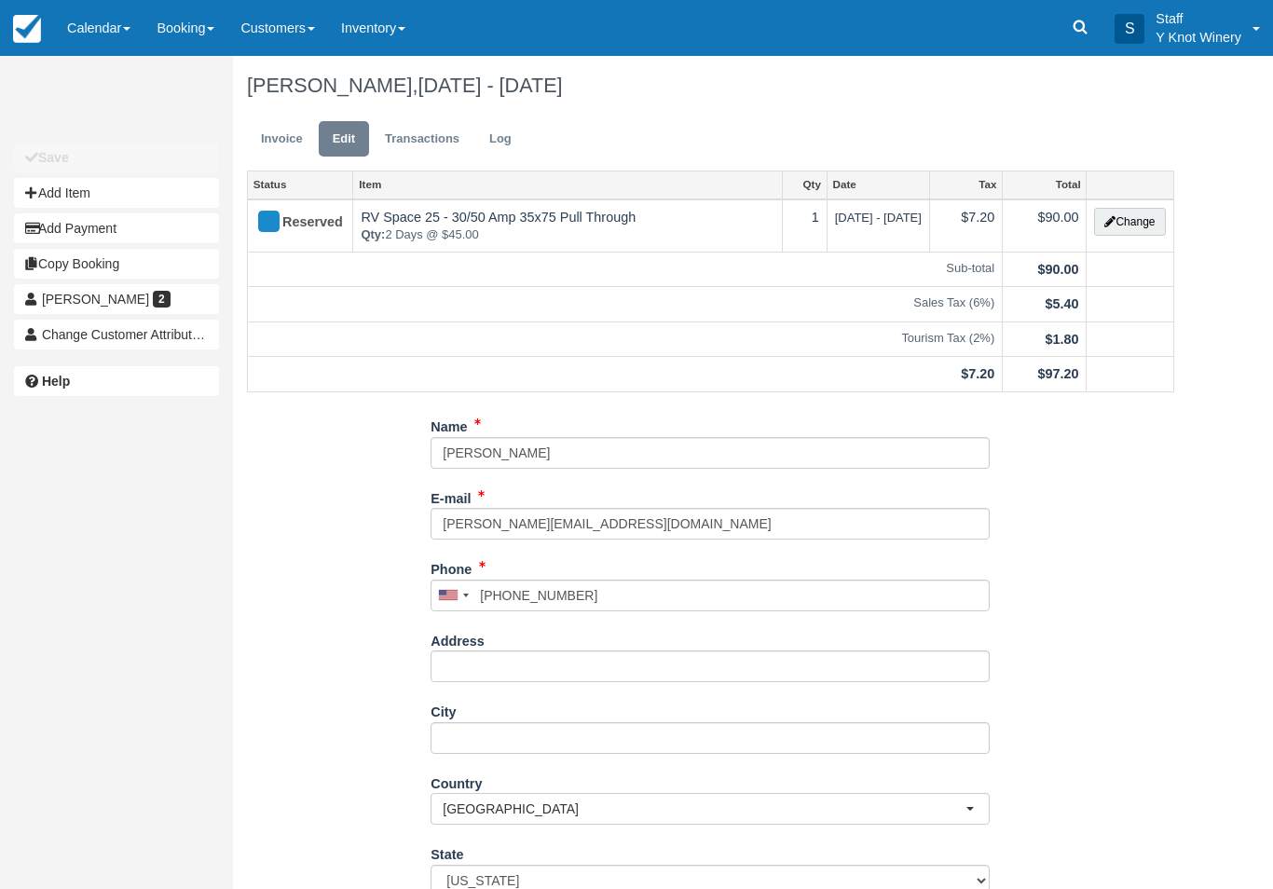
click at [113, 21] on link "Calendar" at bounding box center [98, 28] width 89 height 56
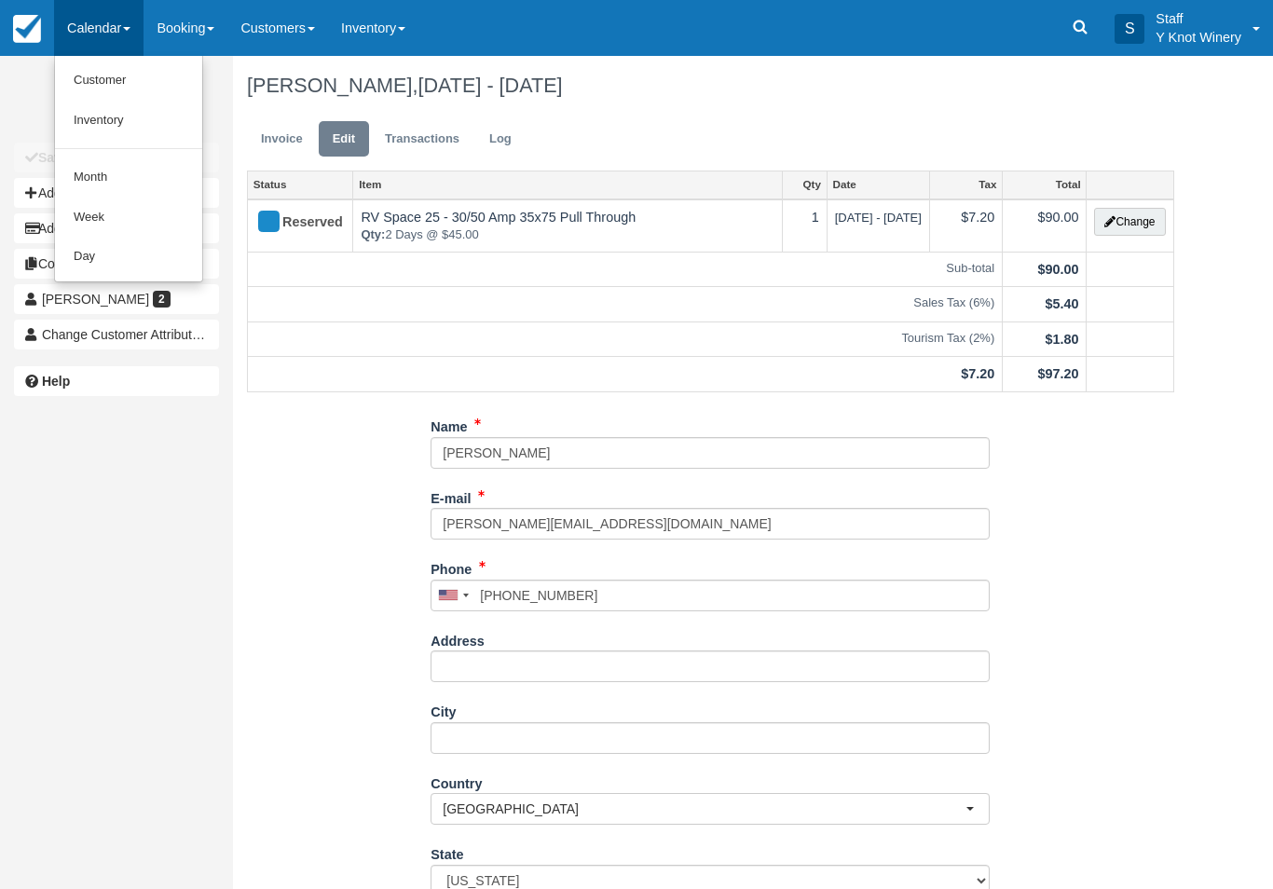
click at [115, 75] on link "Customer" at bounding box center [128, 81] width 147 height 40
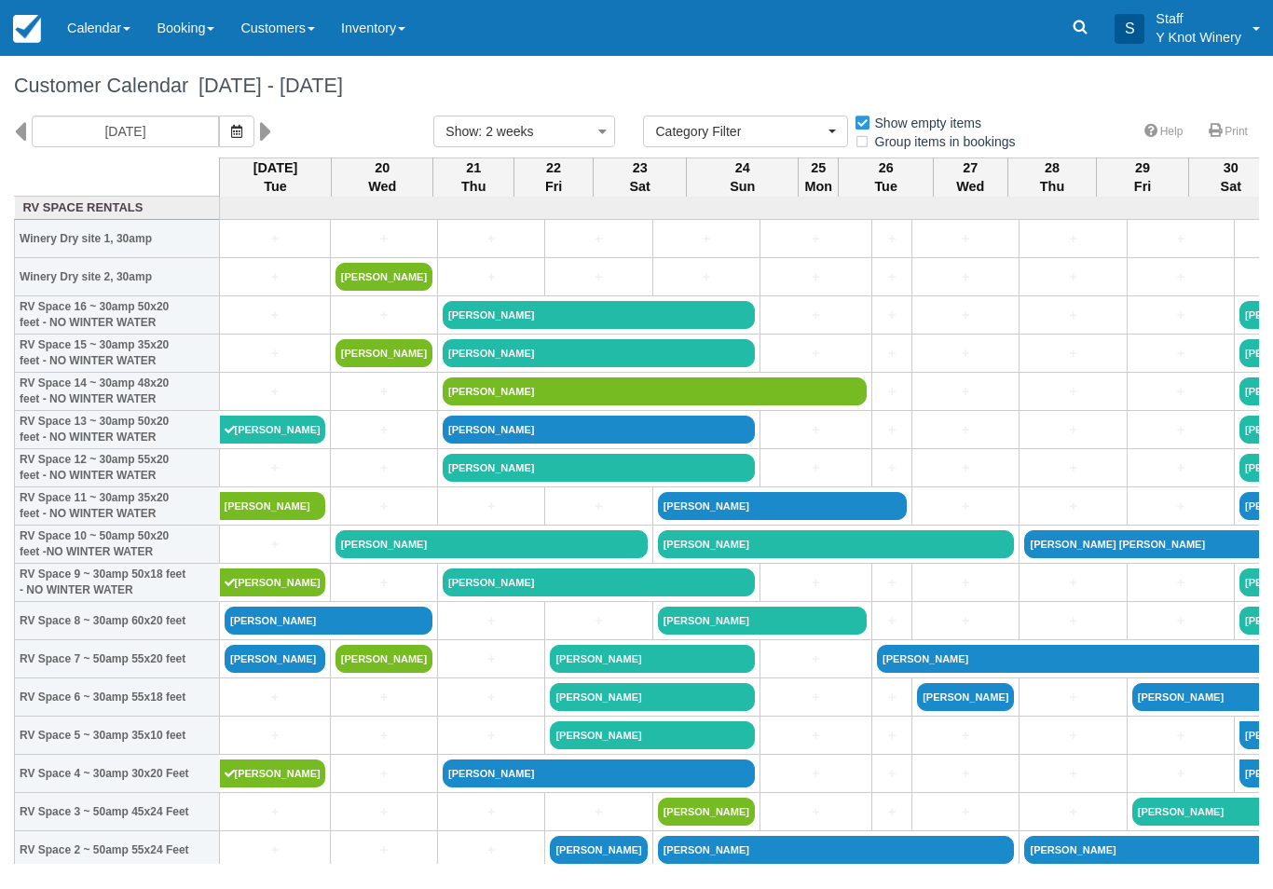
select select
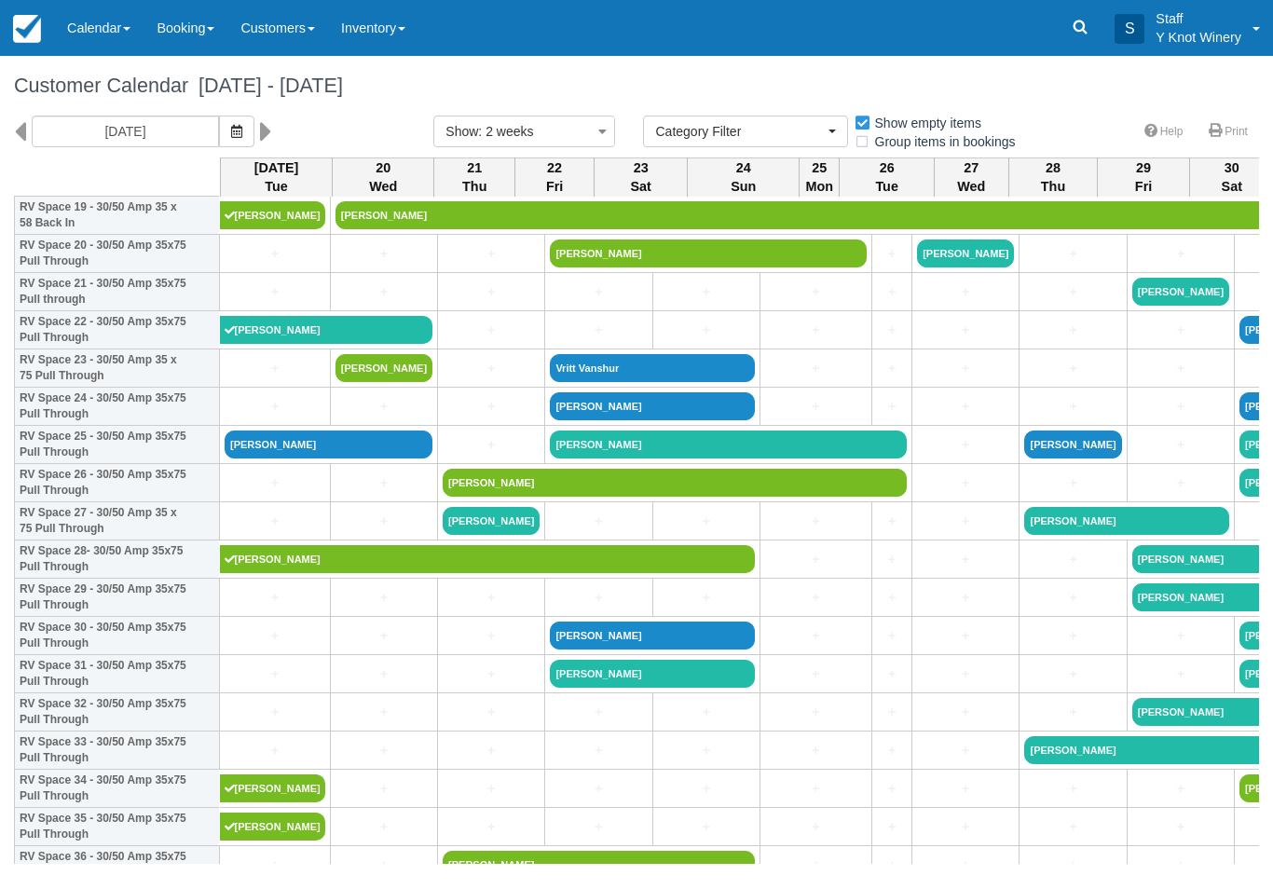
scroll to position [788, 0]
click at [344, 459] on link "[PERSON_NAME]" at bounding box center [329, 445] width 208 height 28
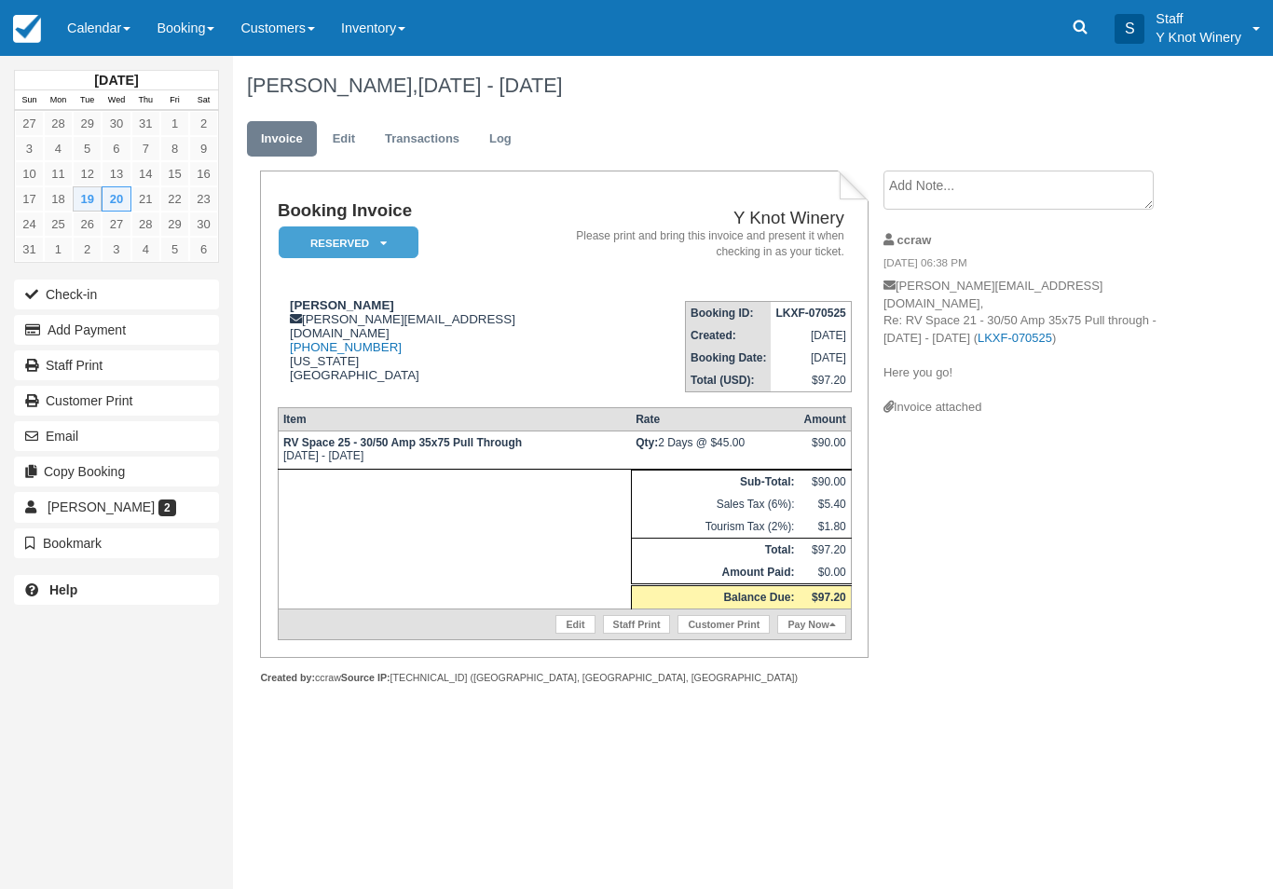
click at [350, 144] on link "Edit" at bounding box center [344, 139] width 50 height 36
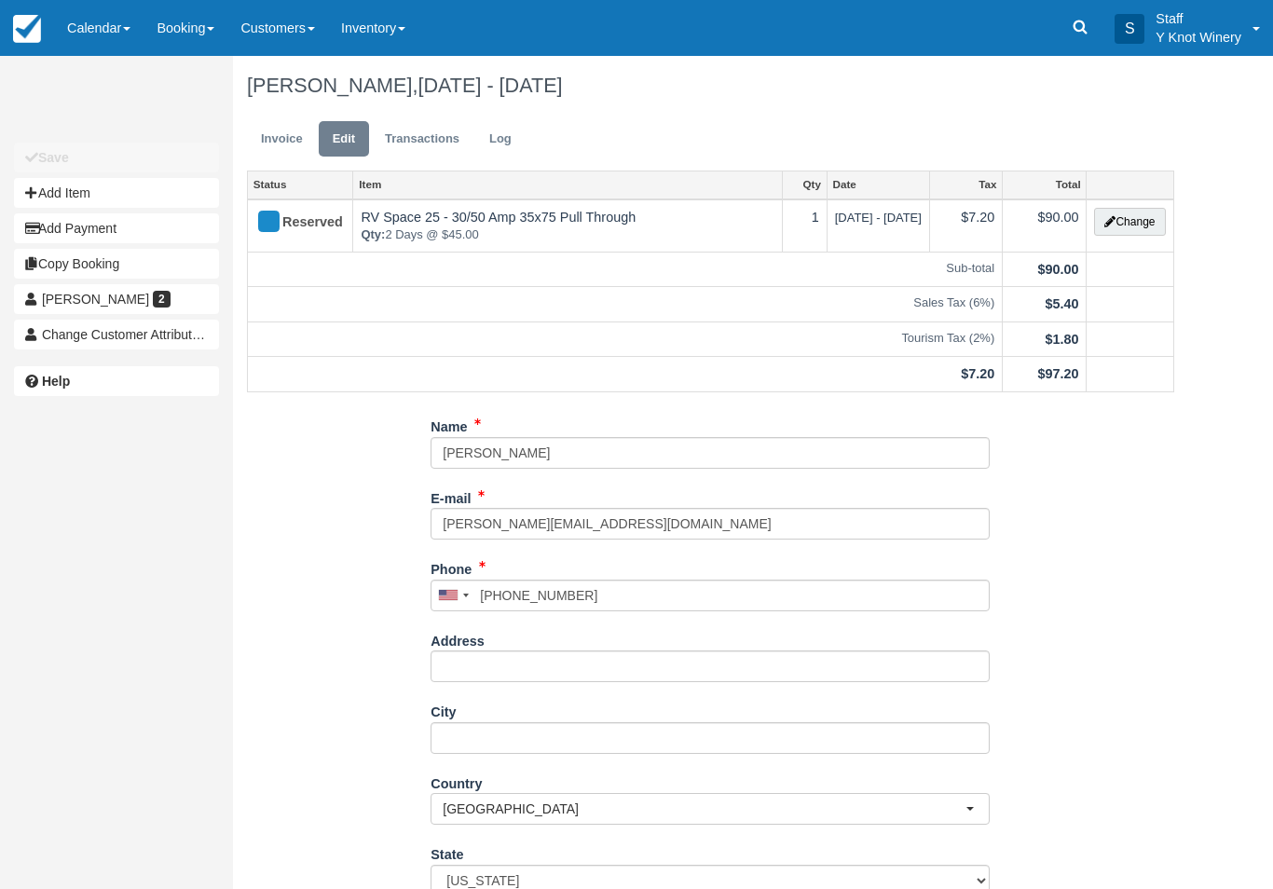
click at [1136, 228] on button "Change" at bounding box center [1129, 222] width 71 height 28
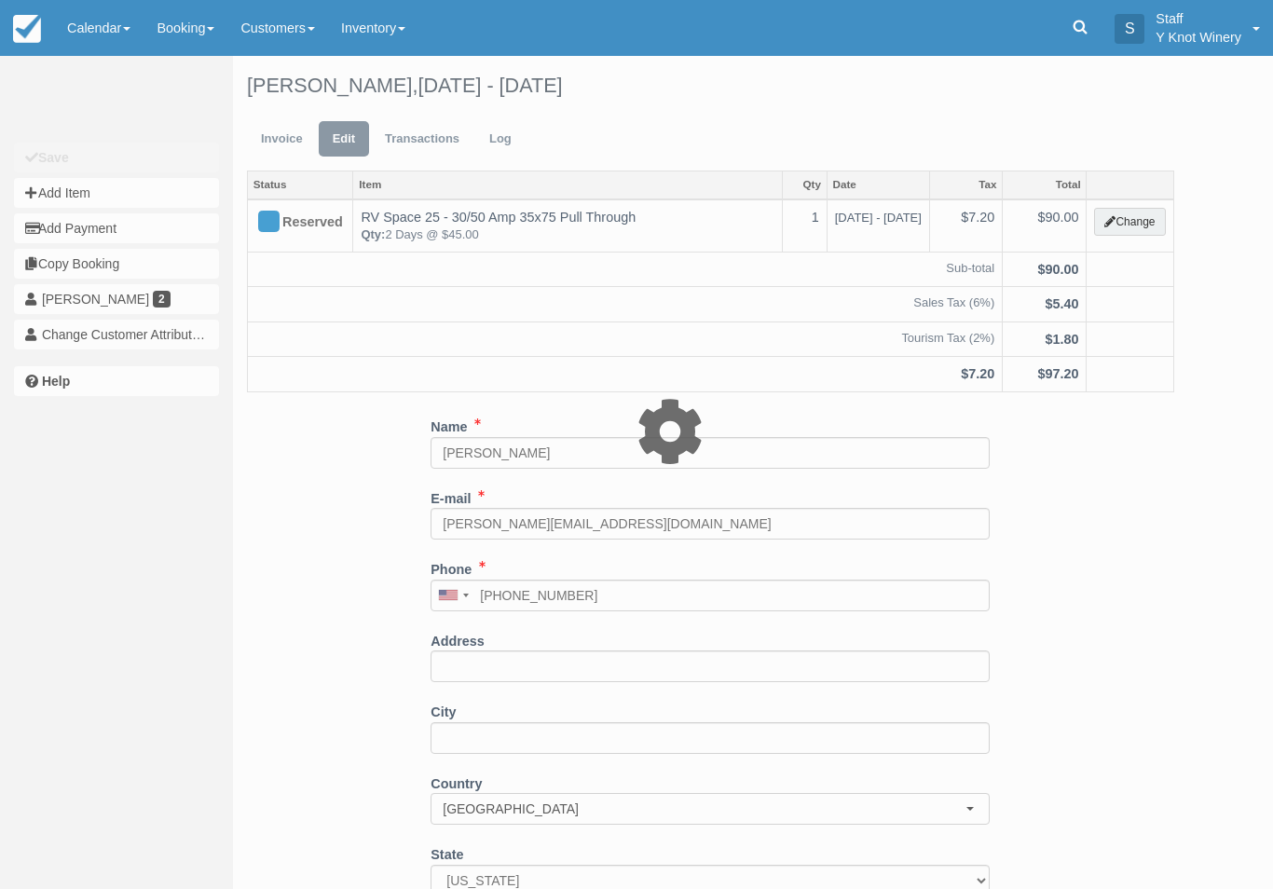
type input "90.00"
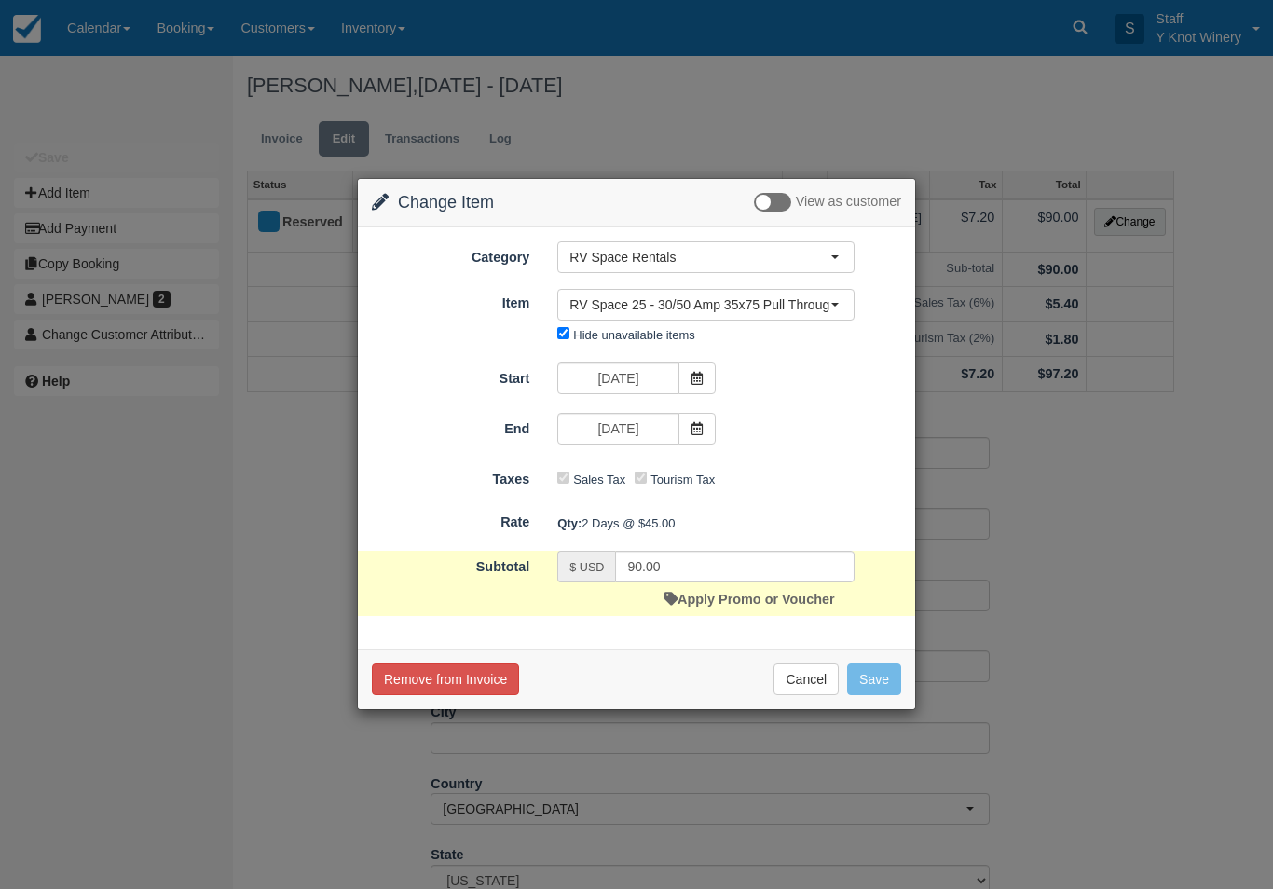
click at [836, 307] on button "RV Space 25 - 30/50 Amp 35x75 Pull Through" at bounding box center [705, 305] width 297 height 32
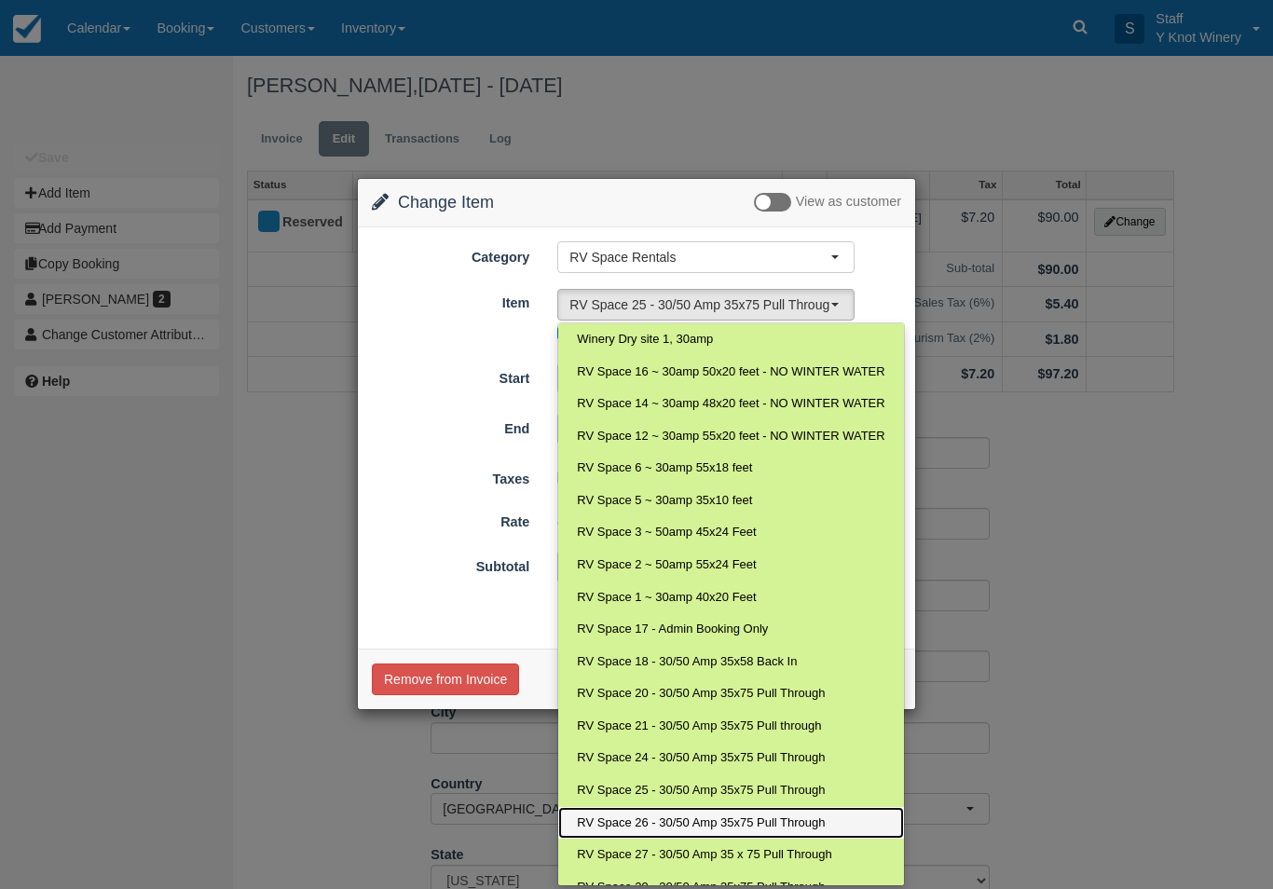
click at [697, 815] on span "RV Space 26 - 30/50 Amp 35x75 Pull Through" at bounding box center [701, 824] width 248 height 18
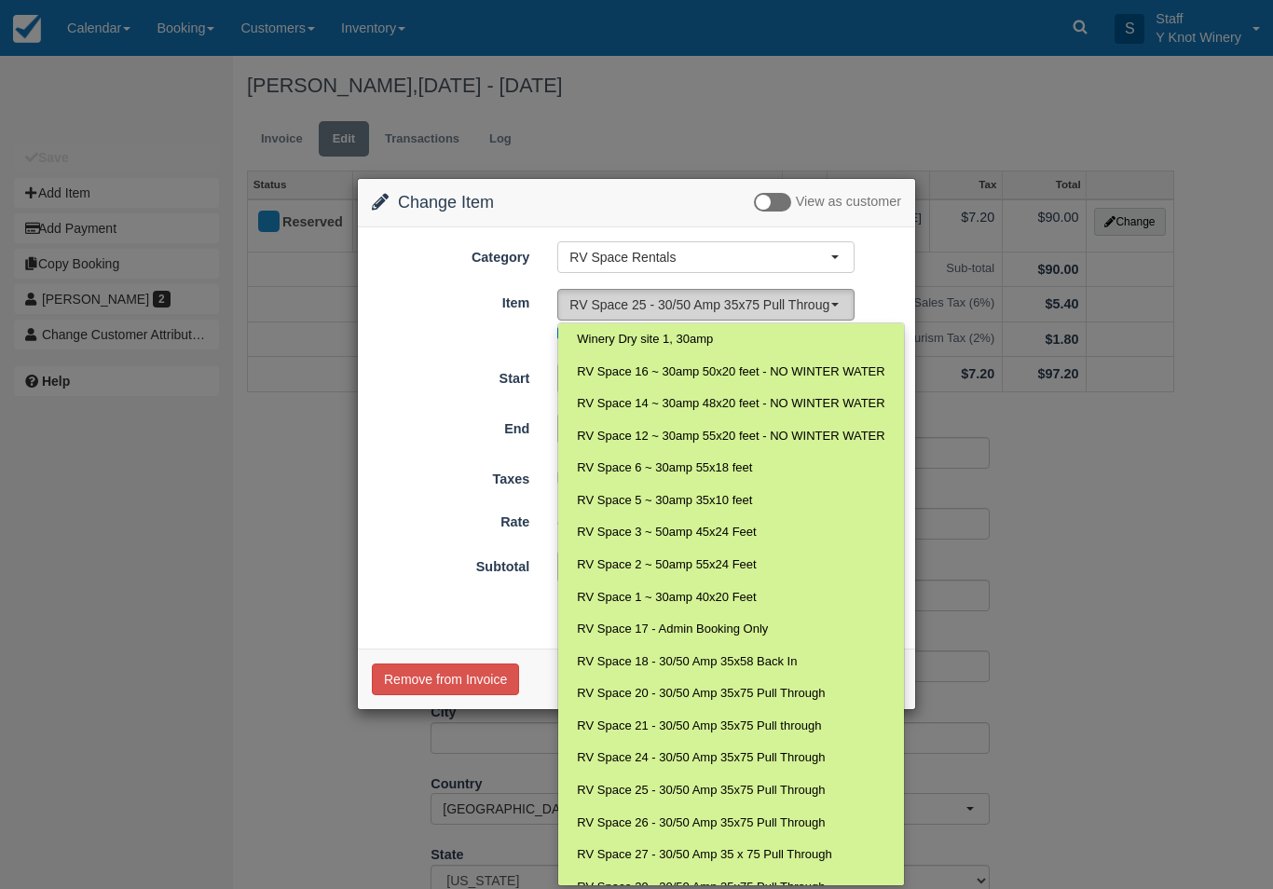
select select "78"
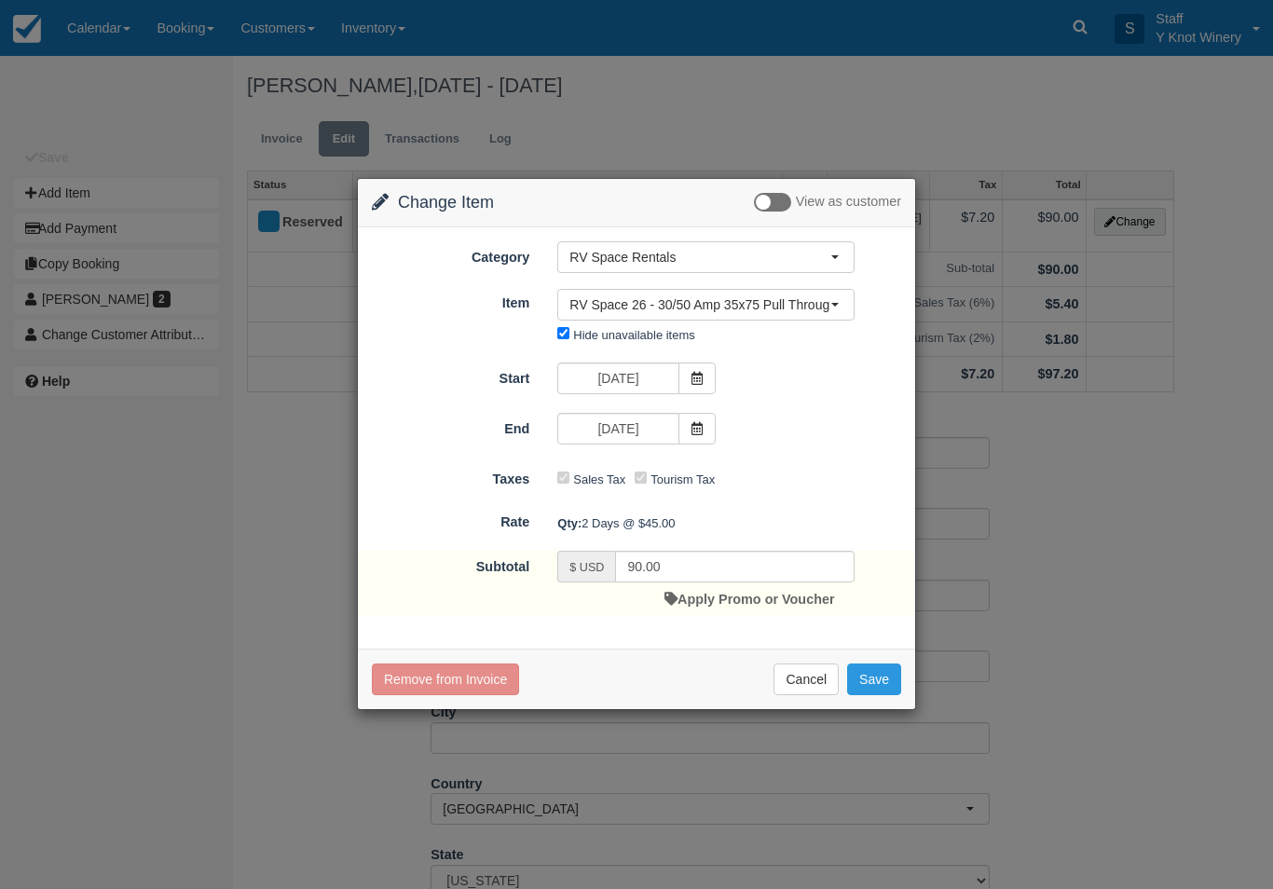
click at [872, 685] on button "Save" at bounding box center [874, 680] width 54 height 32
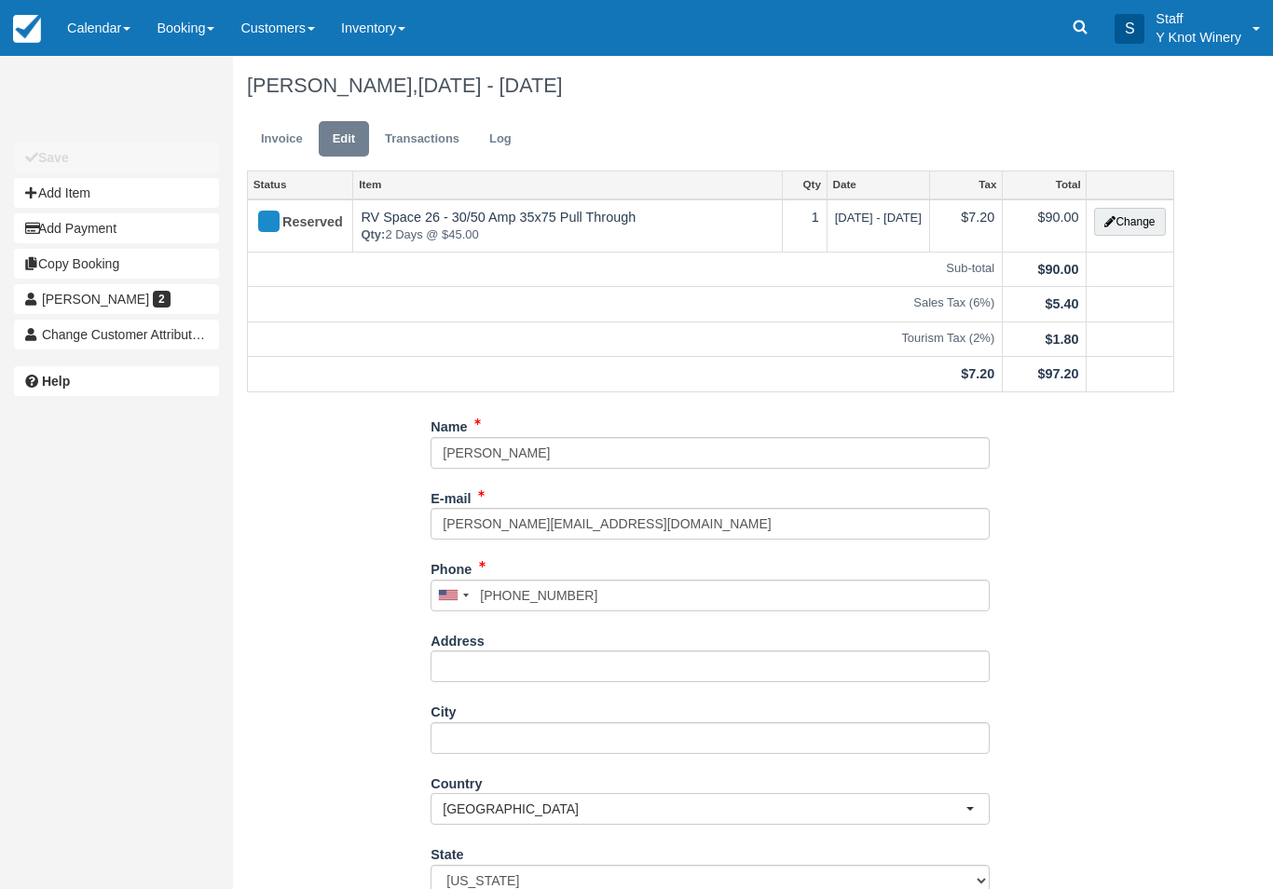
click at [144, 2] on link "Calendar" at bounding box center [98, 28] width 89 height 56
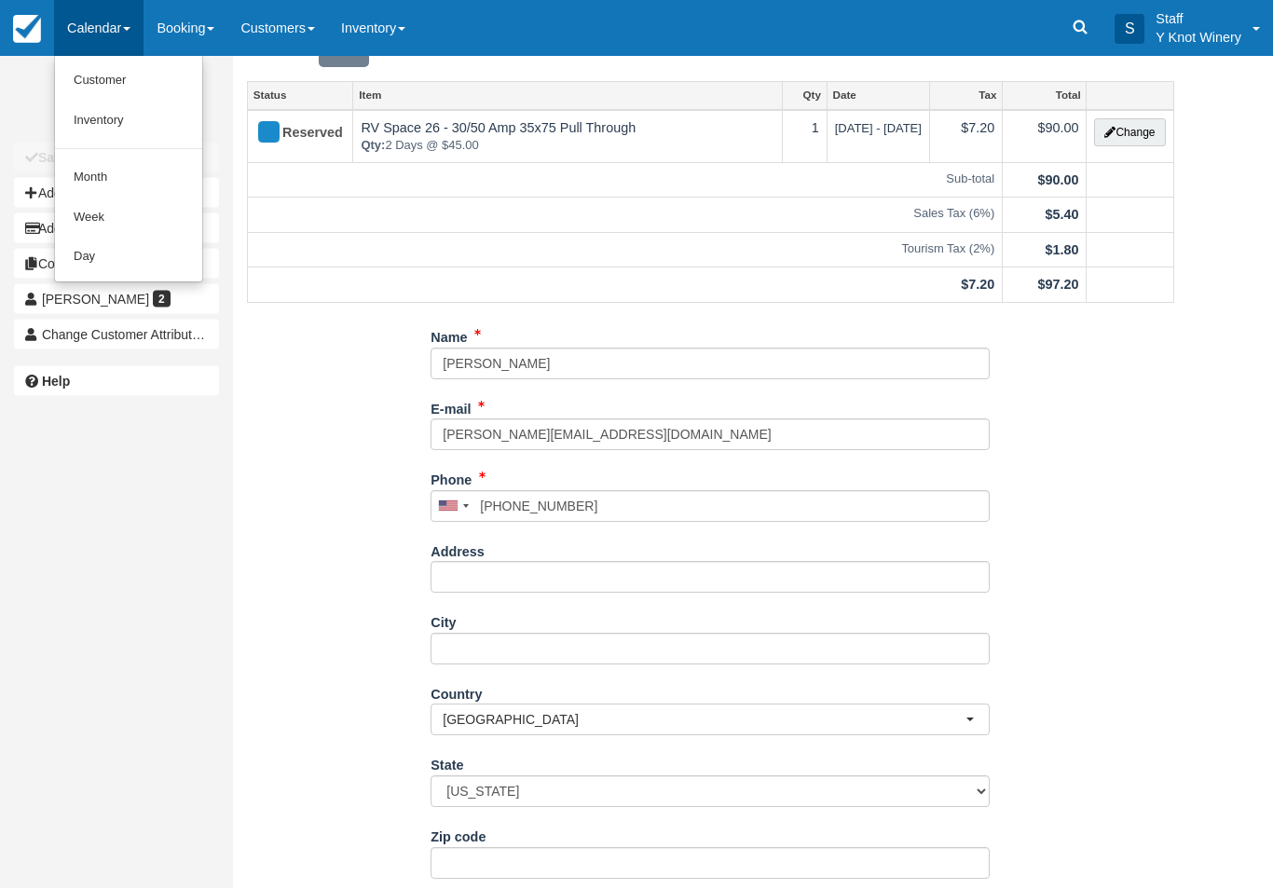
scroll to position [89, 0]
click at [111, 76] on link "Customer" at bounding box center [128, 81] width 147 height 40
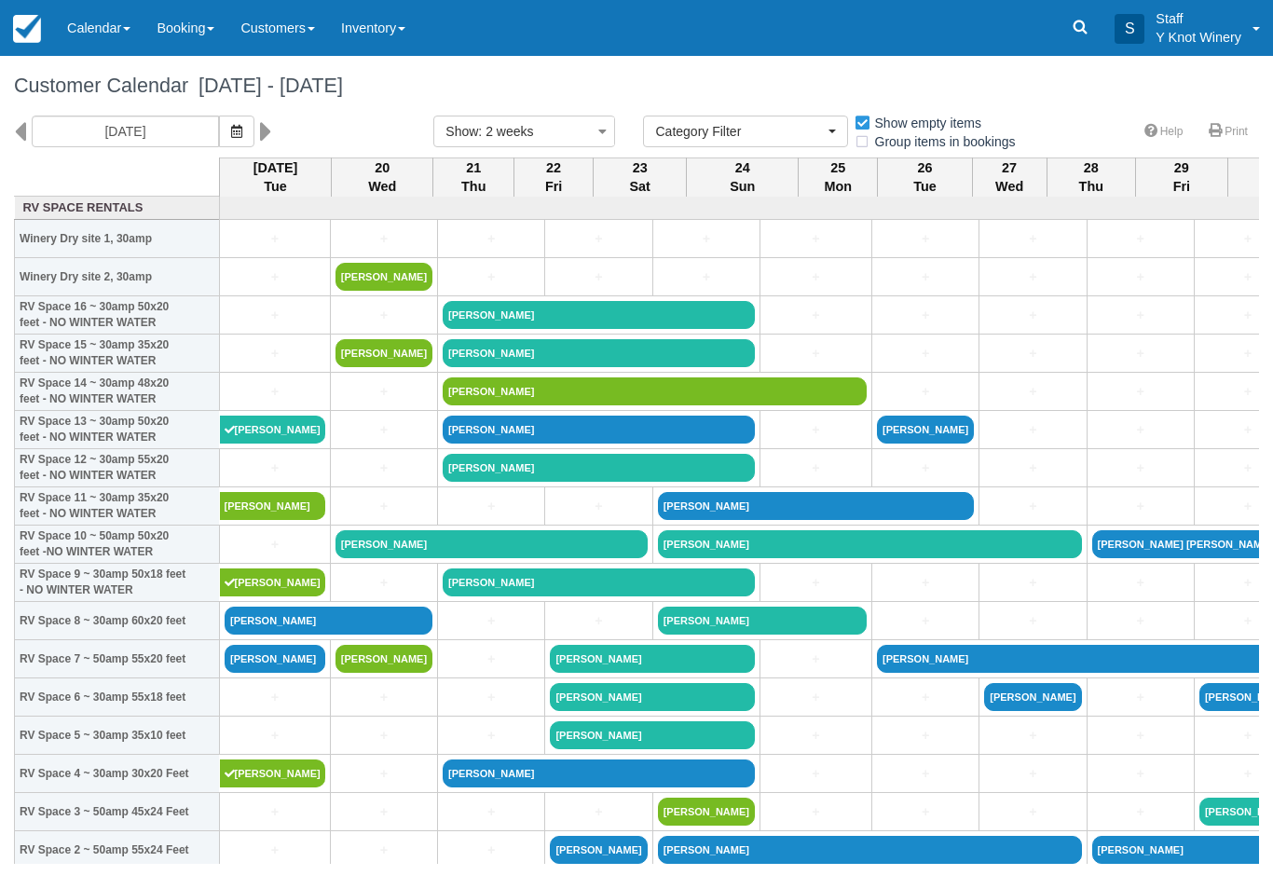
select select
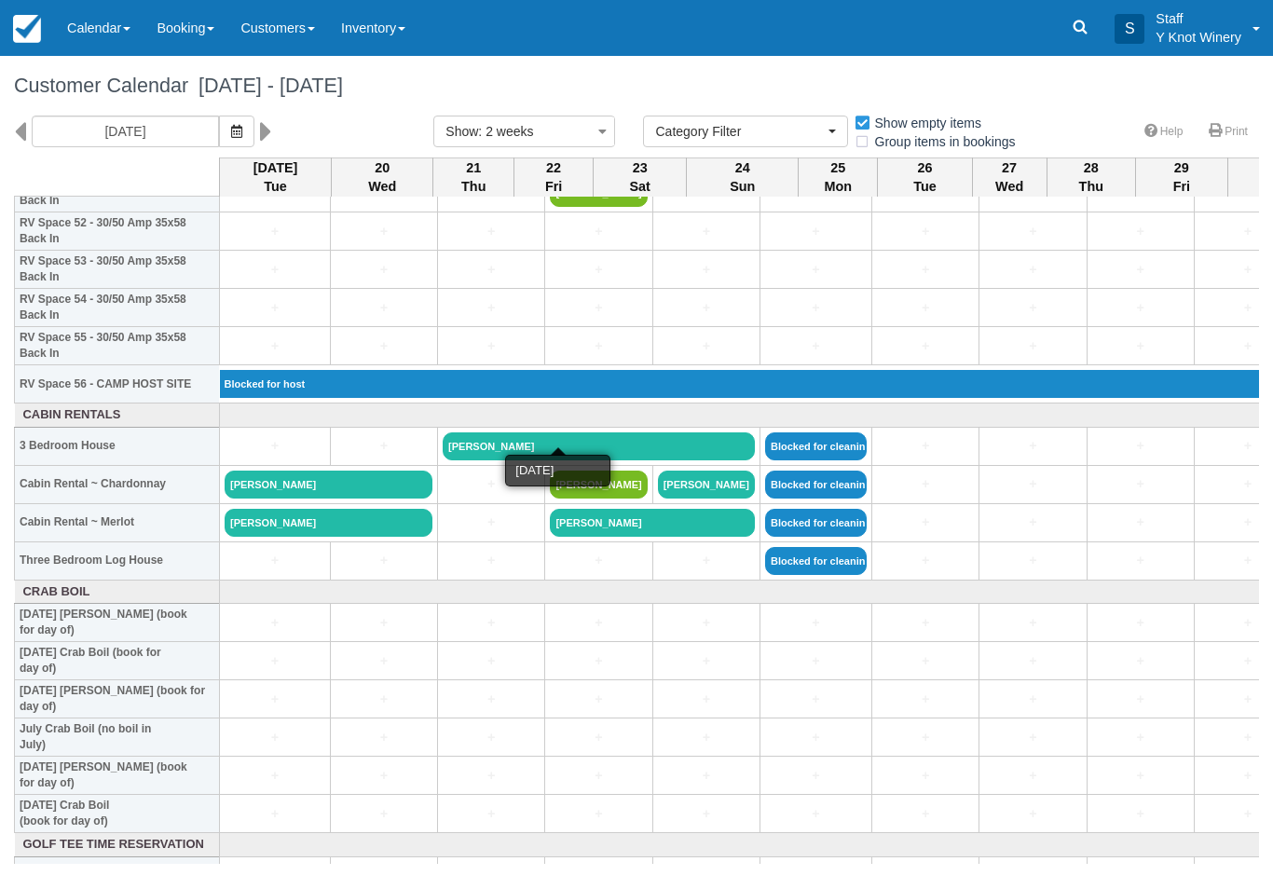
scroll to position [2034, 0]
